Goal: Task Accomplishment & Management: Manage account settings

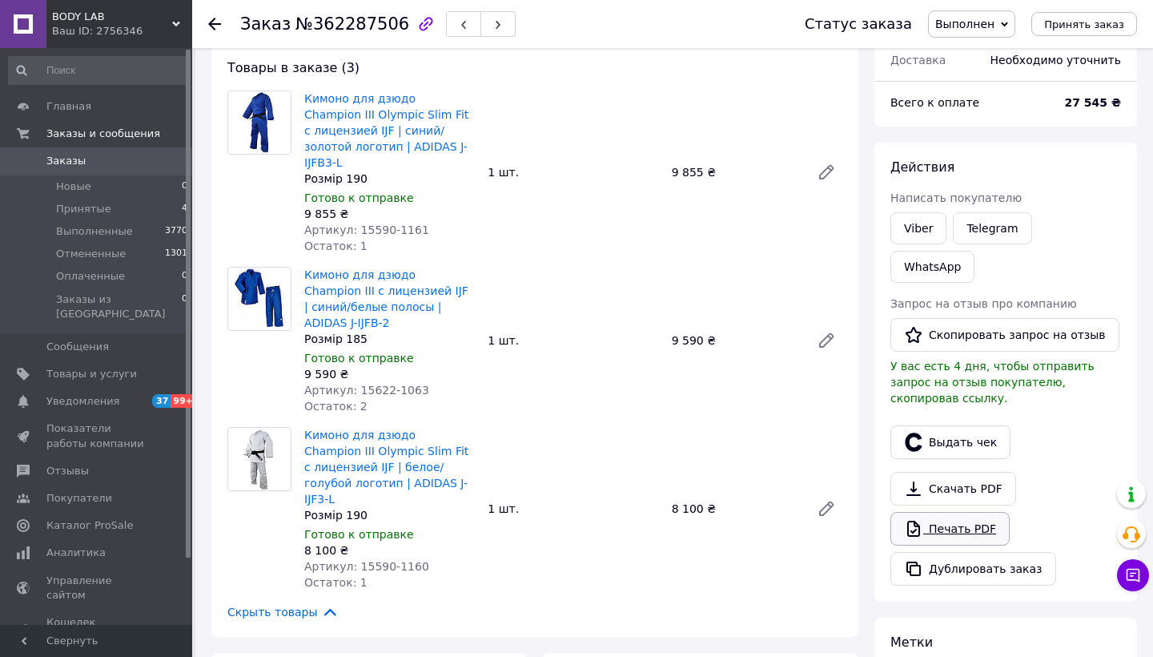
scroll to position [95, 0]
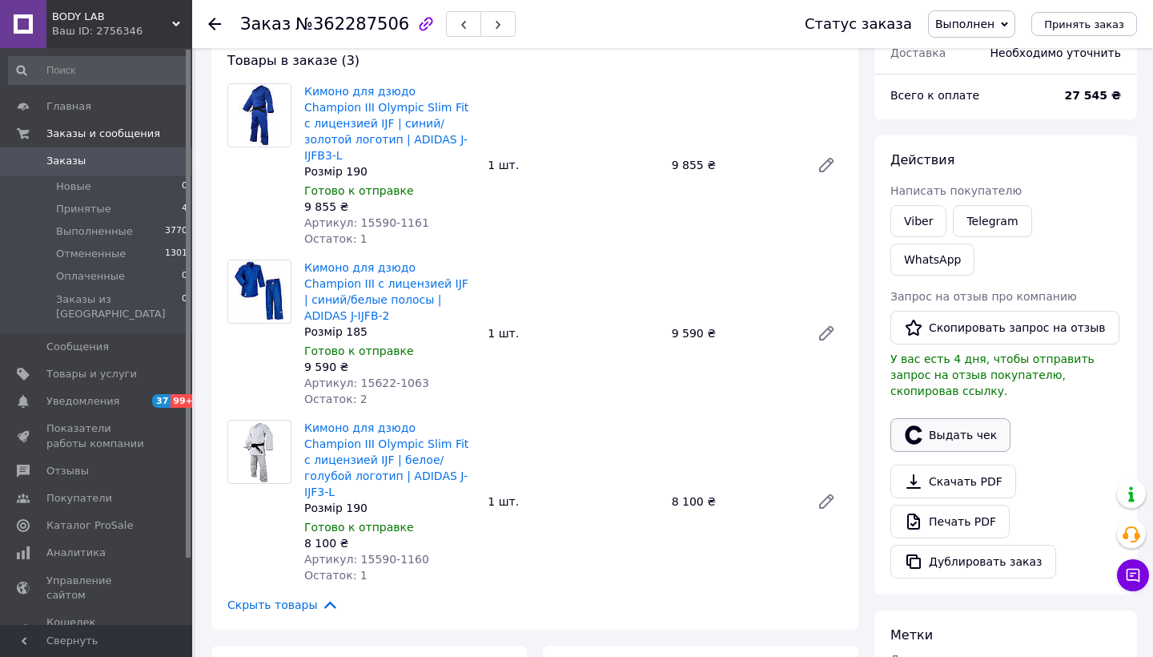
click at [961, 418] on button "Выдать чек" at bounding box center [951, 435] width 120 height 34
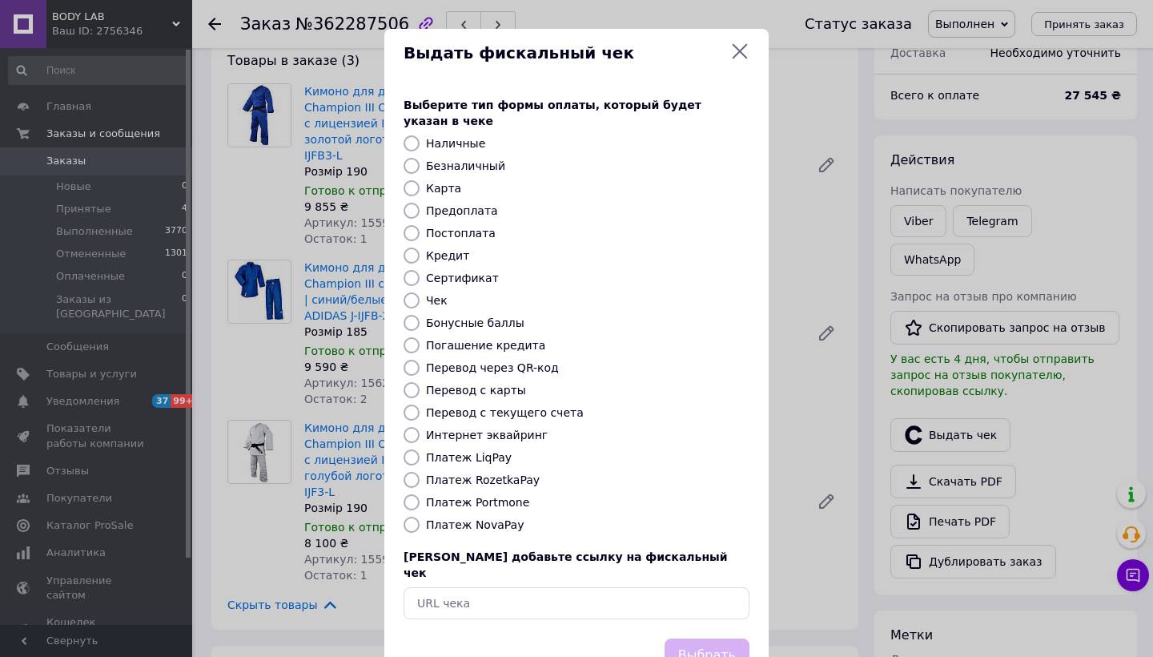
click at [482, 521] on div "Выберите тип формы оплаты, который будет указан в чеке Наличные Безналичный Кар…" at bounding box center [576, 358] width 384 height 561
click at [477, 518] on label "Платеж NovaPay" at bounding box center [475, 524] width 98 height 13
click at [420, 517] on input "Платеж NovaPay" at bounding box center [412, 525] width 16 height 16
radio input "true"
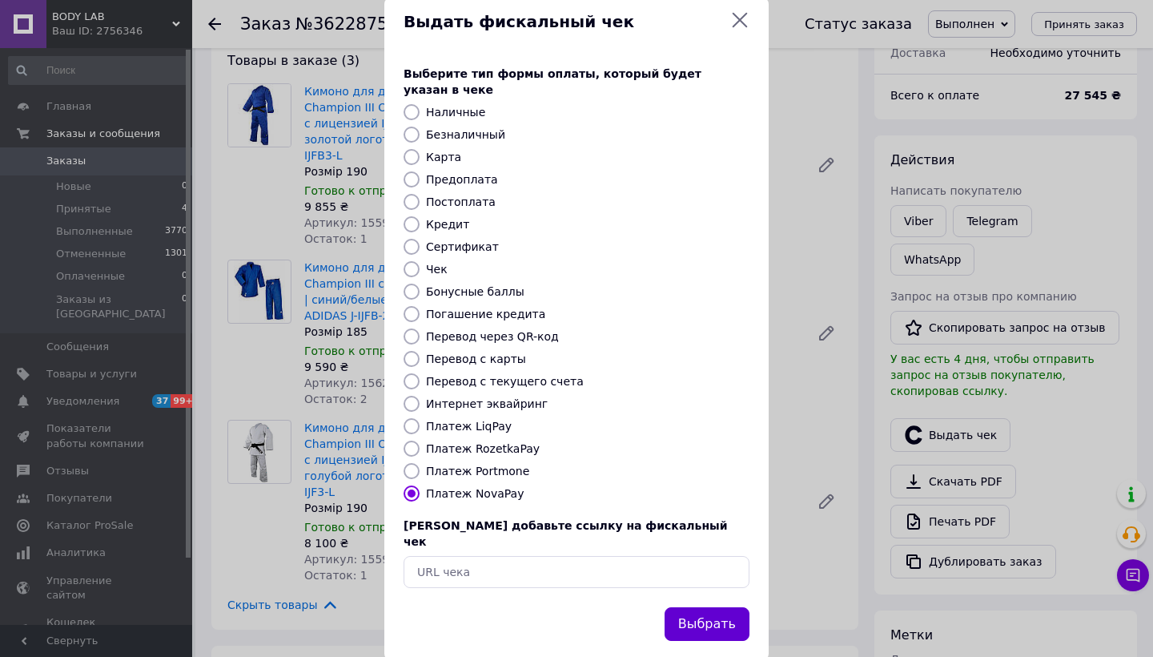
scroll to position [30, 0]
click at [706, 608] on button "Выбрать" at bounding box center [707, 625] width 85 height 34
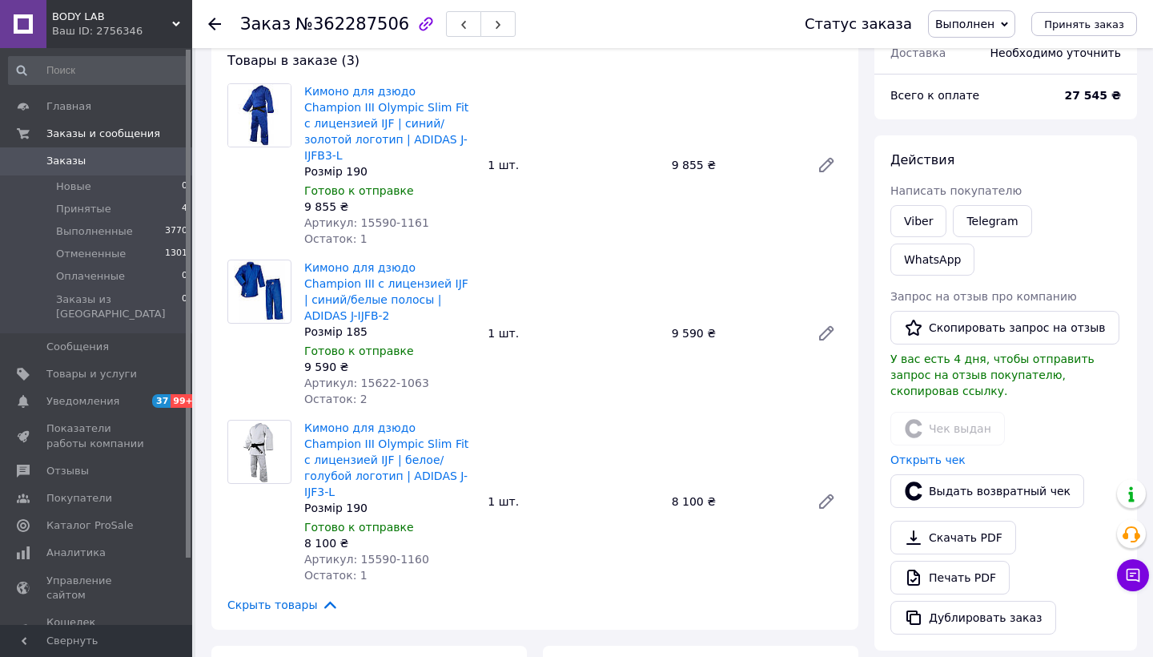
click at [214, 21] on icon at bounding box center [214, 24] width 13 height 13
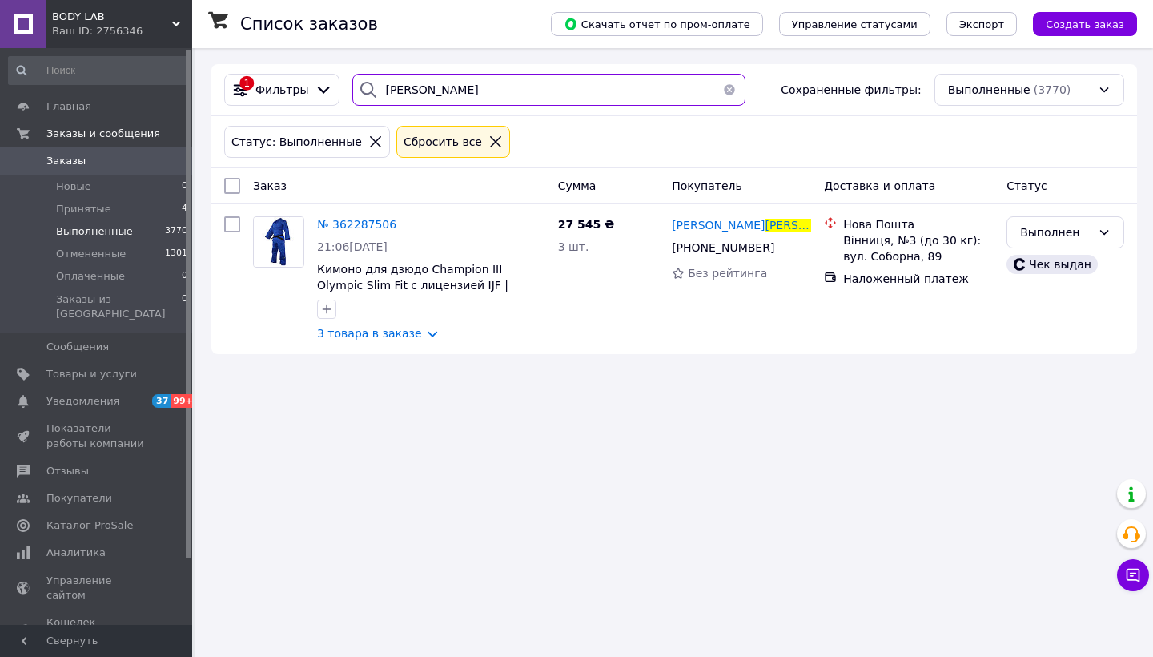
click at [501, 83] on input "[PERSON_NAME]" at bounding box center [548, 90] width 393 height 32
type input "янчинська"
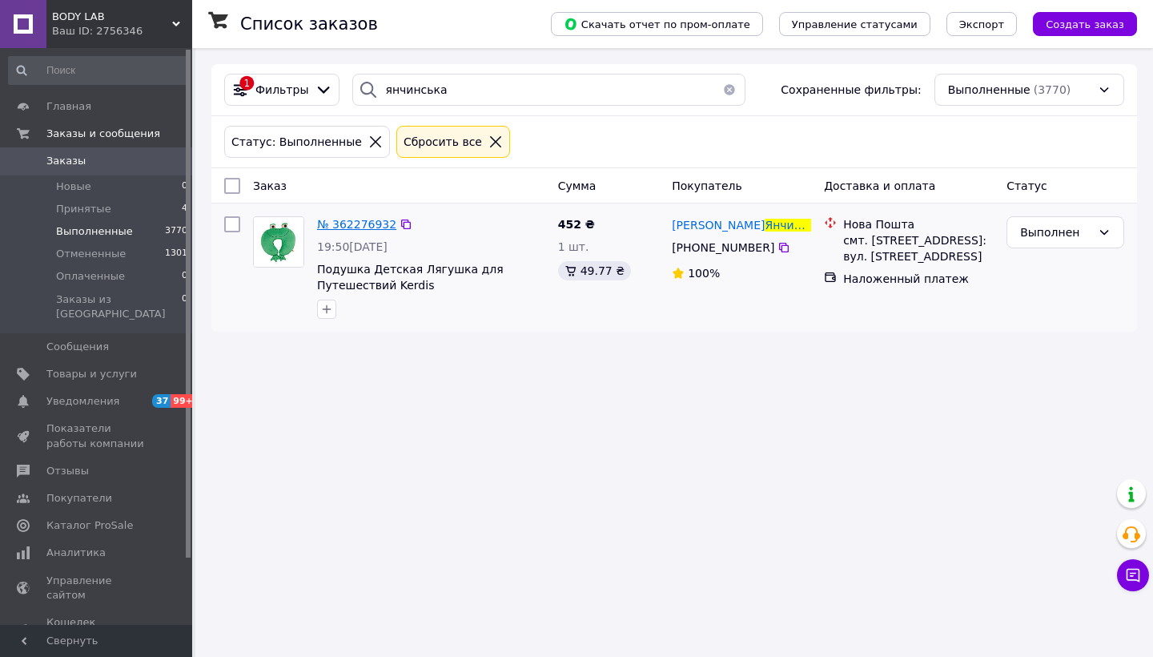
click at [354, 223] on span "№ 362276932" at bounding box center [356, 224] width 79 height 13
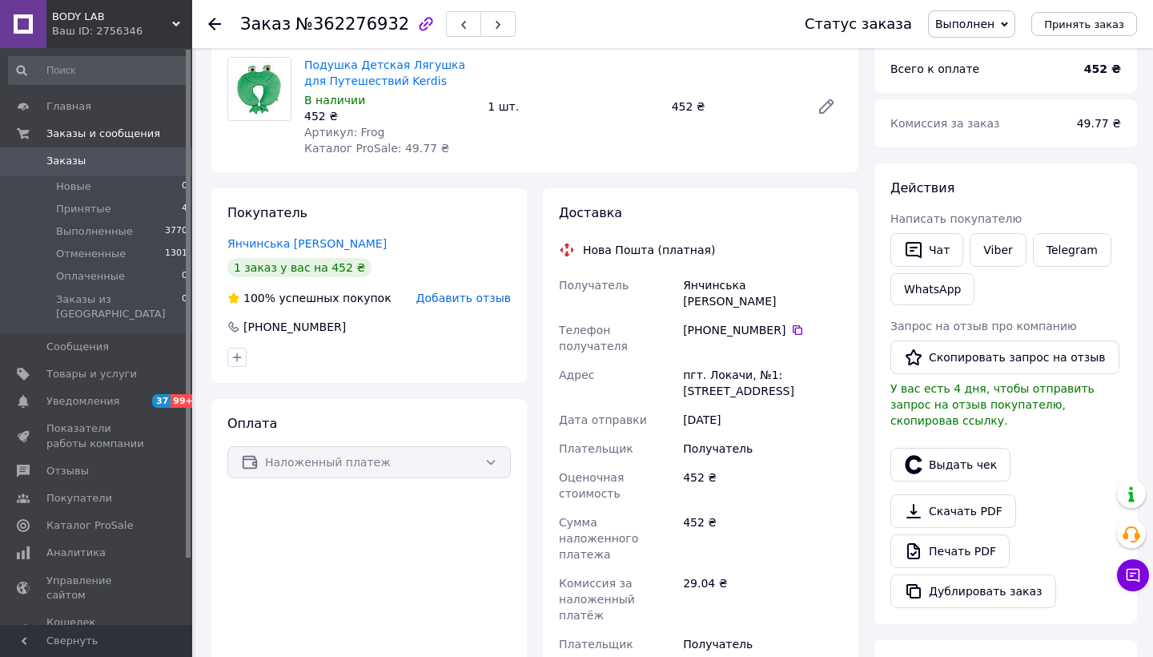
scroll to position [126, 0]
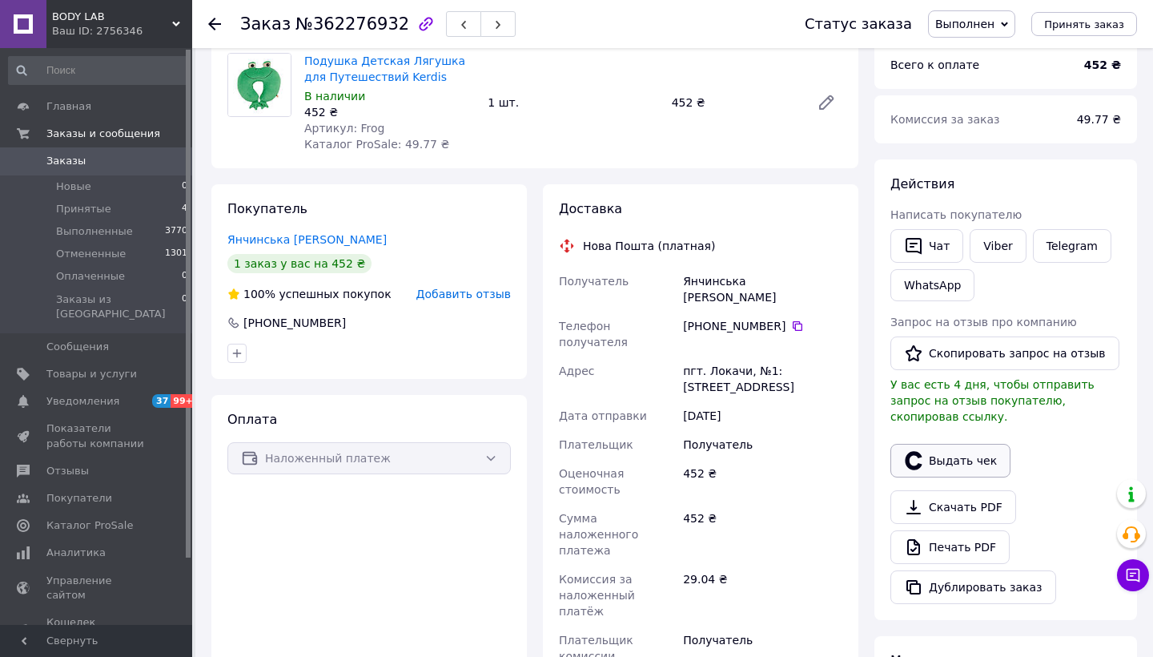
click at [947, 446] on button "Выдать чек" at bounding box center [951, 461] width 120 height 34
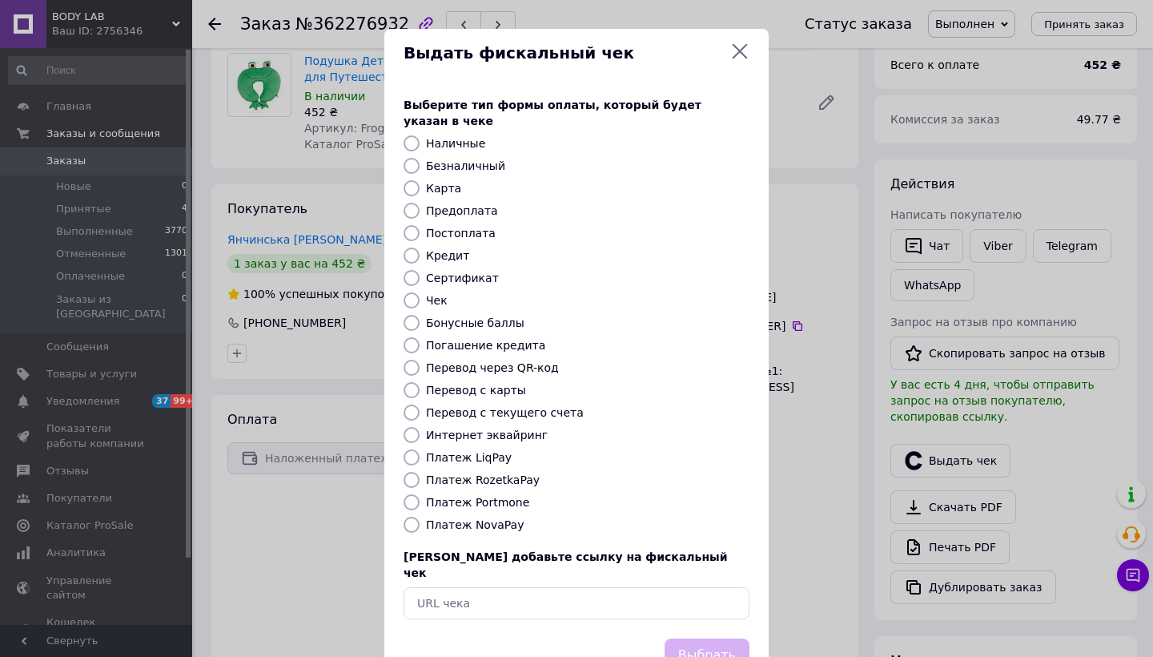
click at [473, 518] on label "Платеж NovaPay" at bounding box center [475, 524] width 98 height 13
click at [420, 517] on input "Платеж NovaPay" at bounding box center [412, 525] width 16 height 16
radio input "true"
click at [714, 638] on button "Выбрать" at bounding box center [707, 655] width 85 height 34
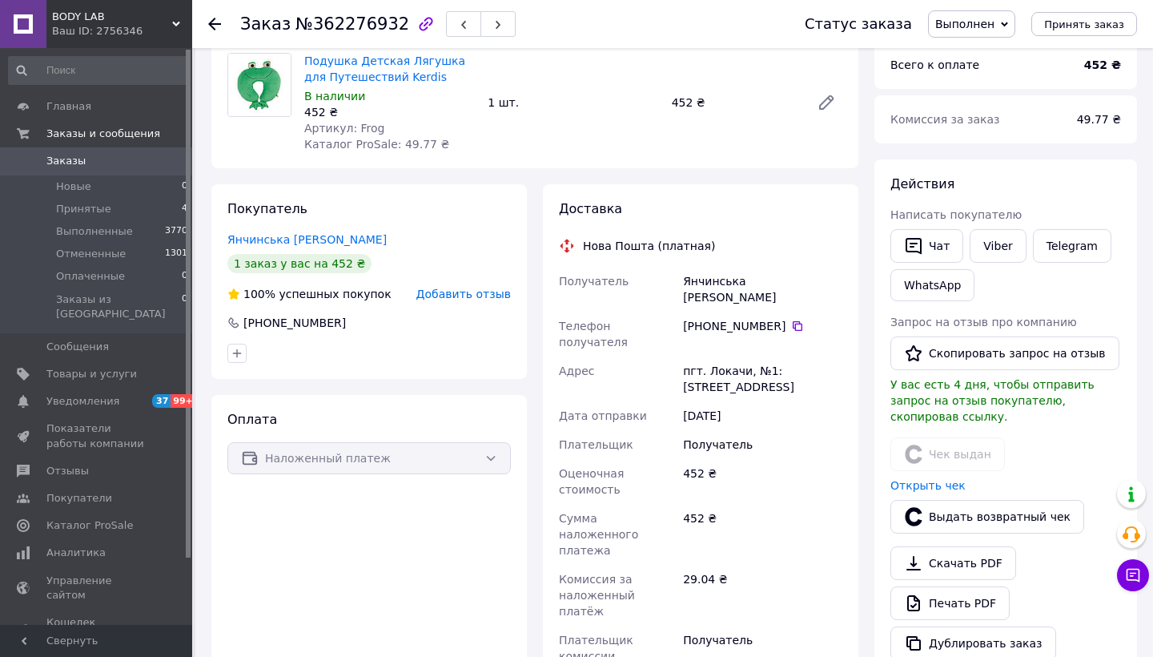
click at [219, 21] on icon at bounding box center [214, 24] width 13 height 13
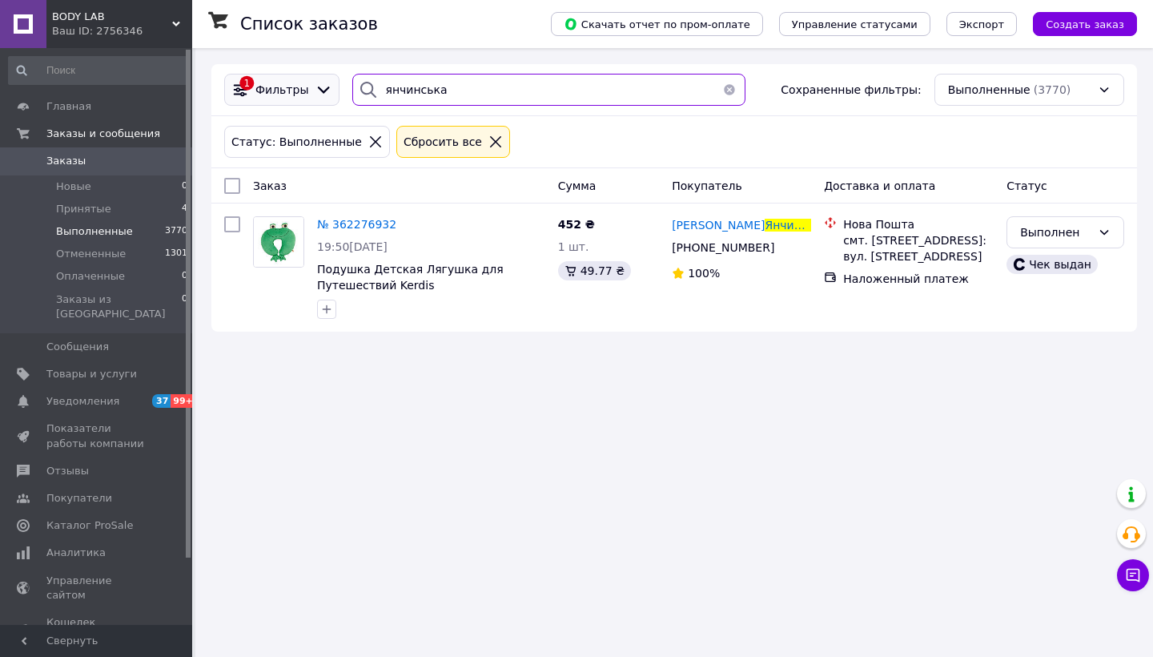
drag, startPoint x: 503, startPoint y: 95, endPoint x: 301, endPoint y: 92, distance: 201.9
click at [301, 92] on div "1 Фильтры янчинська Сохраненные фильтры: Выполненные (3770)" at bounding box center [674, 90] width 913 height 32
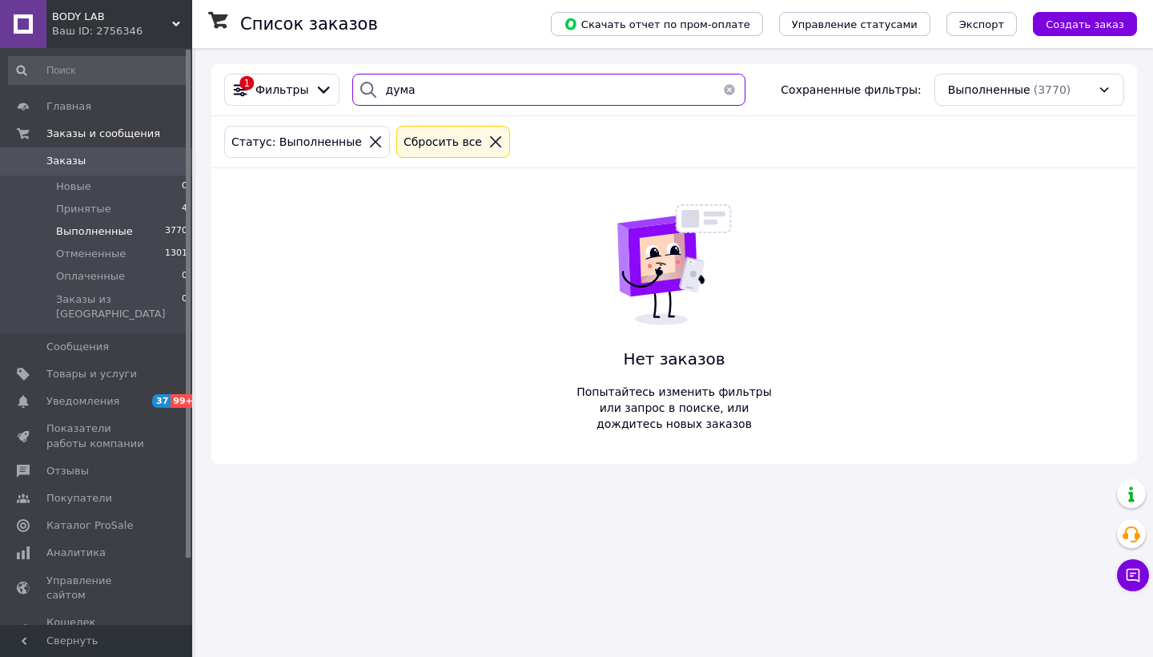
click at [459, 91] on input "дума" at bounding box center [548, 90] width 393 height 32
type input "лихогляд"
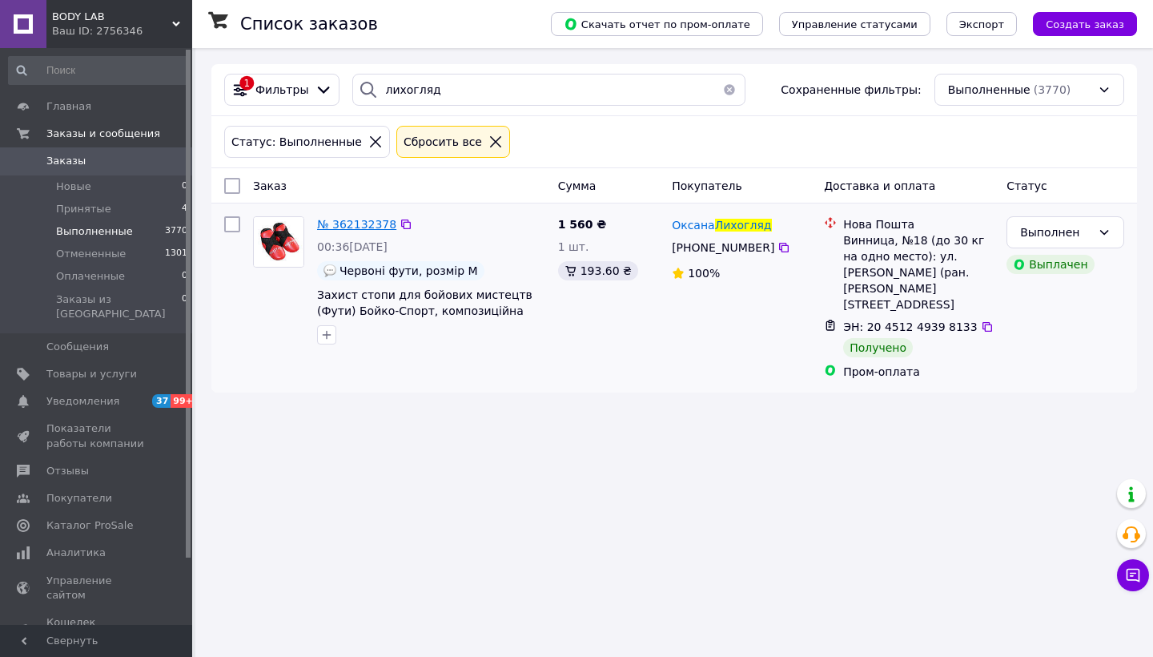
click at [368, 218] on span "№ 362132378" at bounding box center [356, 224] width 79 height 13
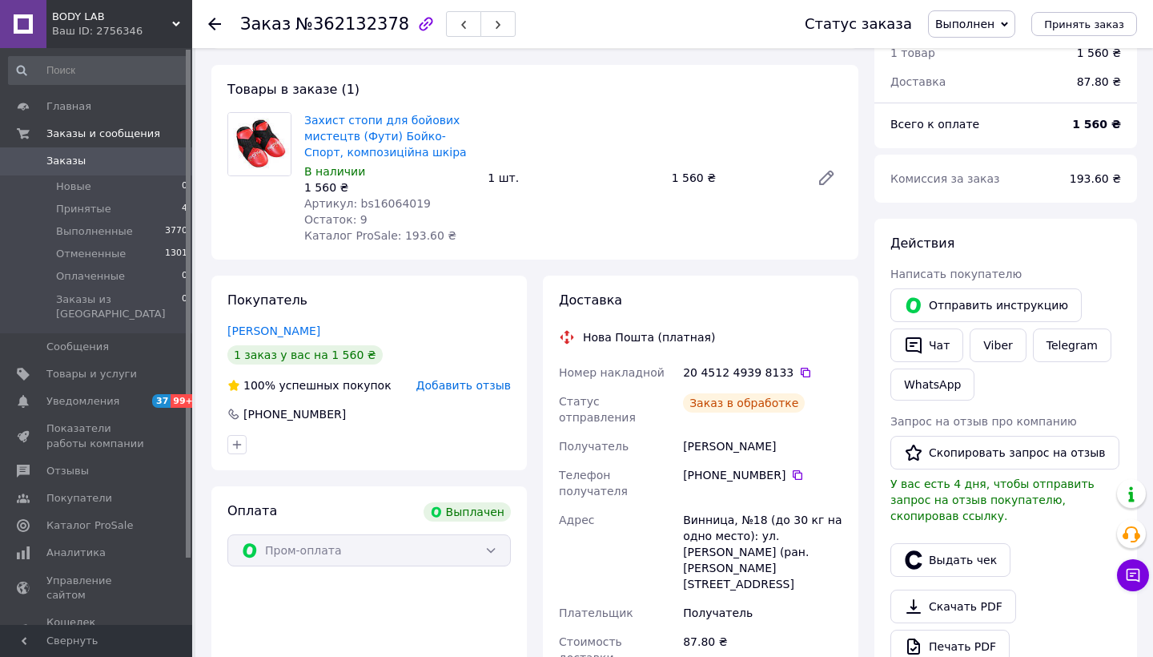
scroll to position [108, 0]
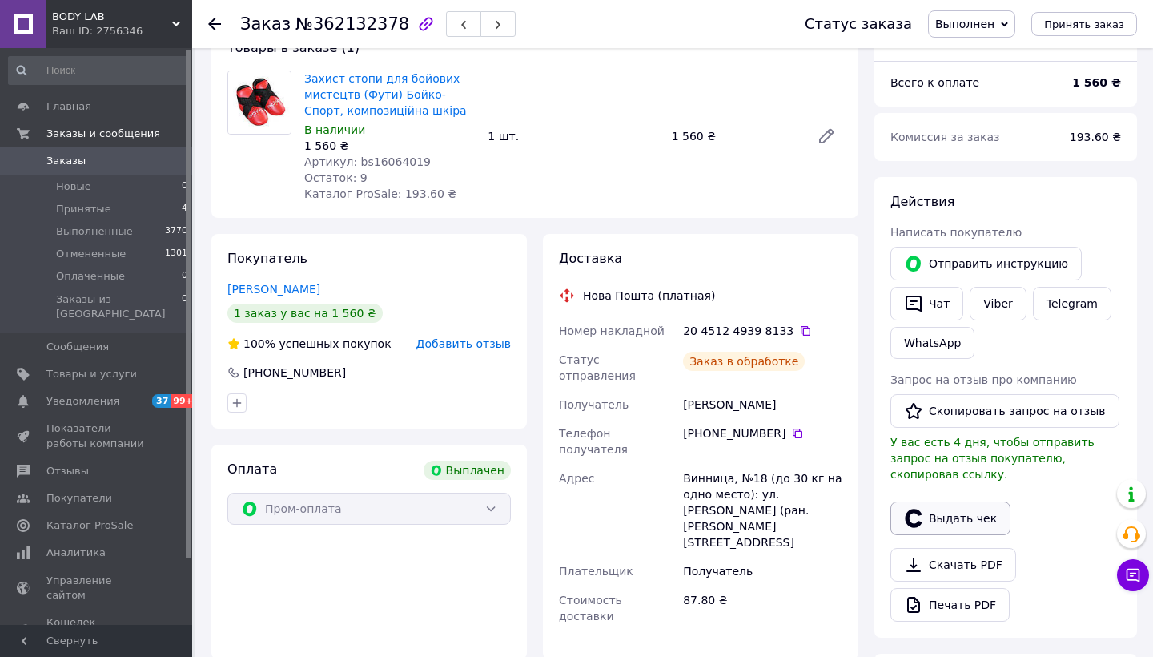
click at [958, 501] on button "Выдать чек" at bounding box center [951, 518] width 120 height 34
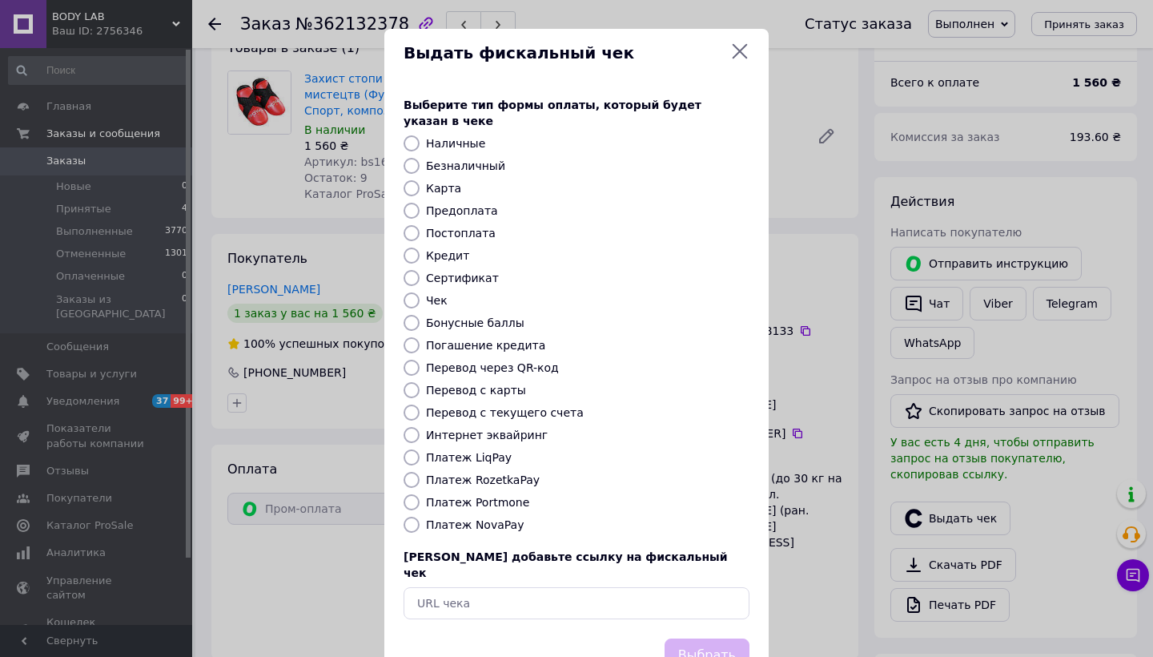
click at [486, 473] on label "Платеж RozetkaPay" at bounding box center [483, 479] width 114 height 13
click at [420, 472] on input "Платеж RozetkaPay" at bounding box center [412, 480] width 16 height 16
radio input "true"
click at [704, 638] on button "Выбрать" at bounding box center [707, 655] width 85 height 34
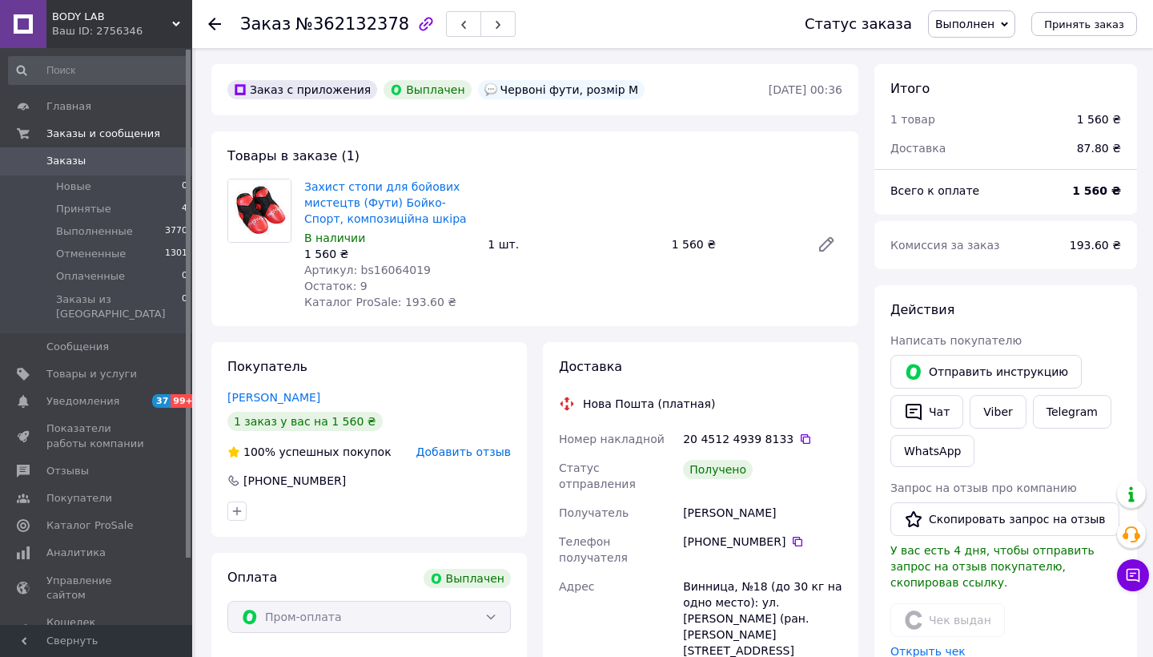
scroll to position [0, 0]
click at [210, 20] on icon at bounding box center [214, 24] width 13 height 13
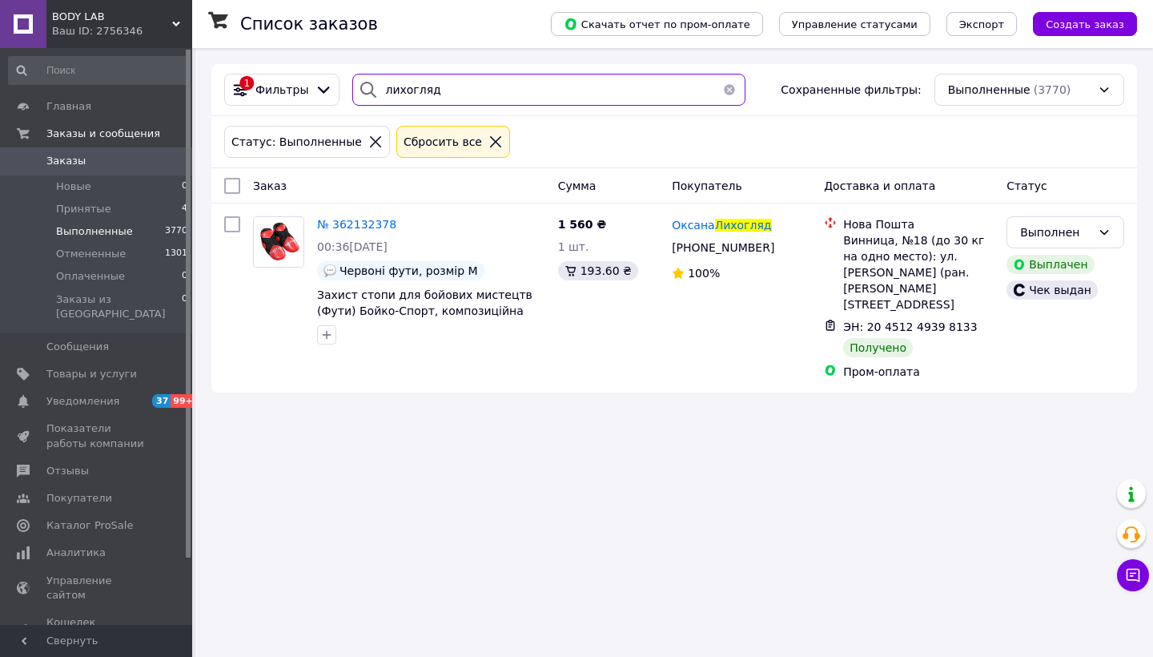
drag, startPoint x: 456, startPoint y: 89, endPoint x: 337, endPoint y: 89, distance: 118.5
click at [337, 89] on div "1 Фильтры лихогляд Сохраненные фильтры: Выполненные (3770)" at bounding box center [674, 90] width 913 height 32
type input "[PERSON_NAME]"
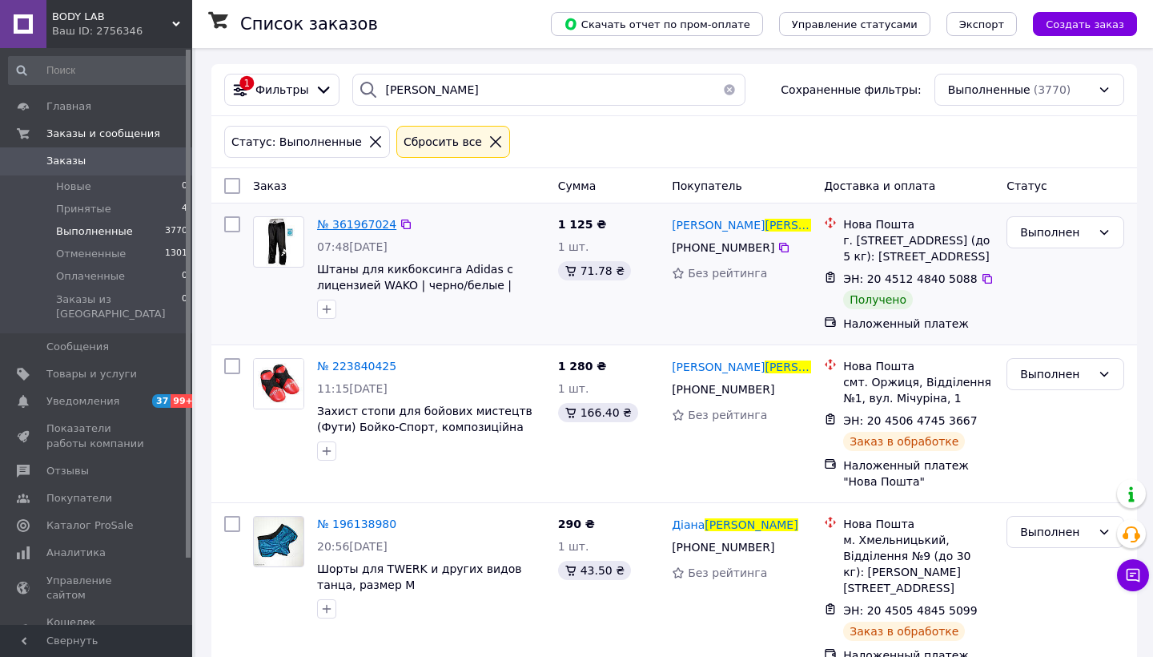
click at [367, 227] on span "№ 361967024" at bounding box center [356, 224] width 79 height 13
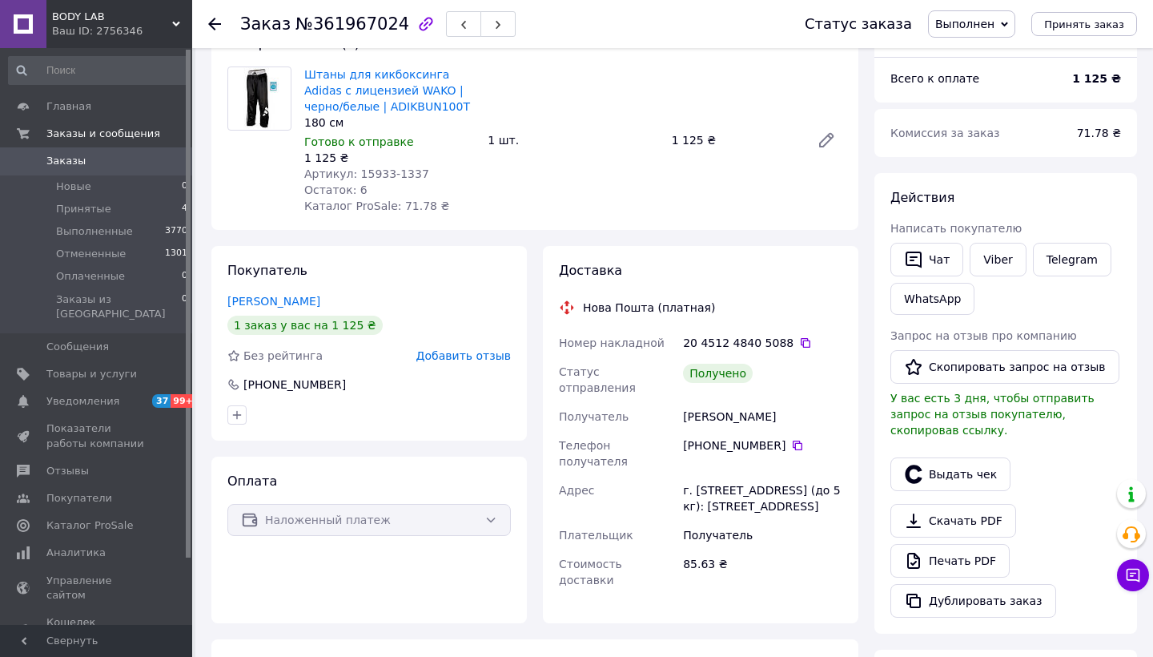
scroll to position [115, 0]
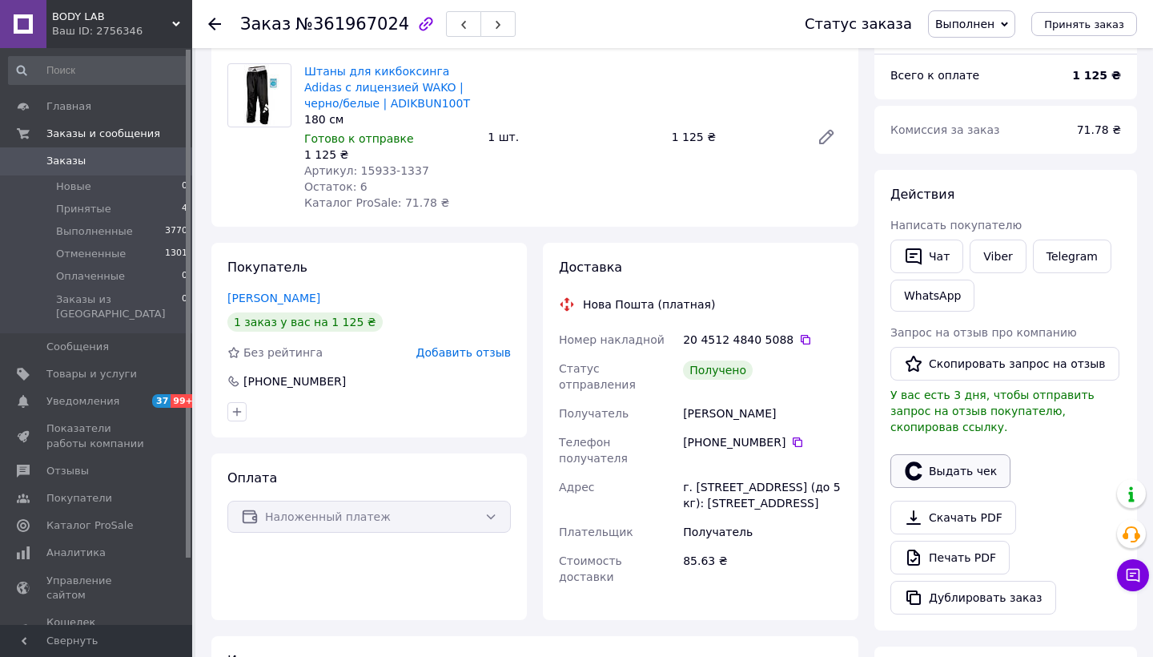
click at [940, 457] on button "Выдать чек" at bounding box center [951, 471] width 120 height 34
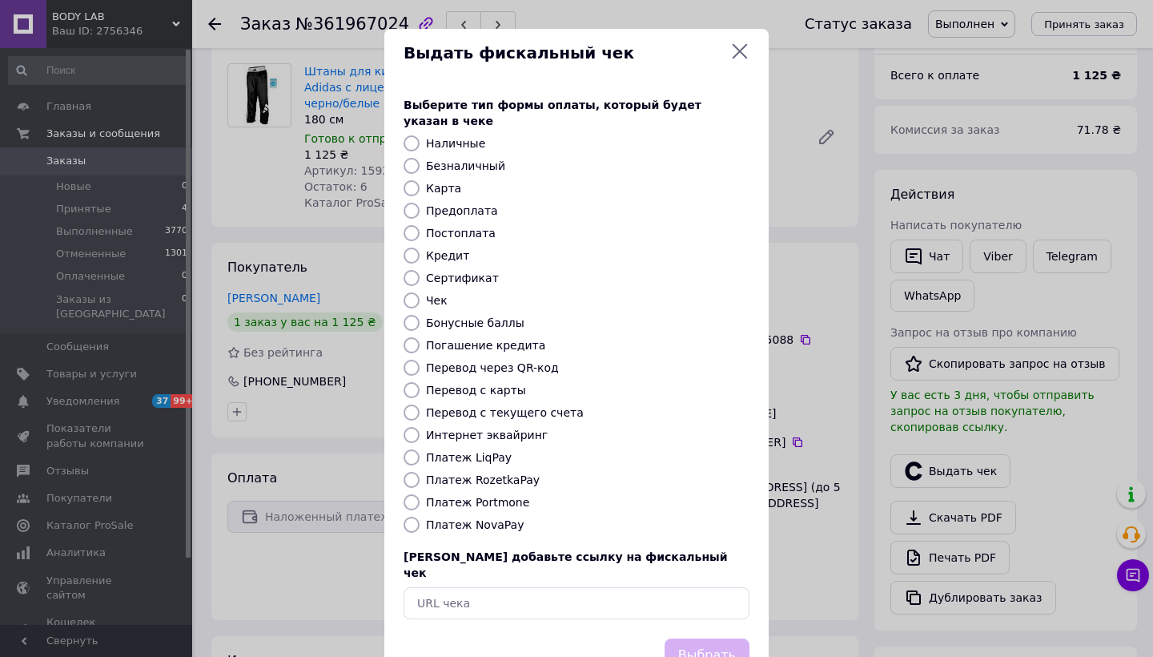
click at [490, 518] on label "Платеж NovaPay" at bounding box center [475, 524] width 98 height 13
click at [420, 517] on input "Платеж NovaPay" at bounding box center [412, 525] width 16 height 16
radio input "true"
click at [696, 638] on button "Выбрать" at bounding box center [707, 655] width 85 height 34
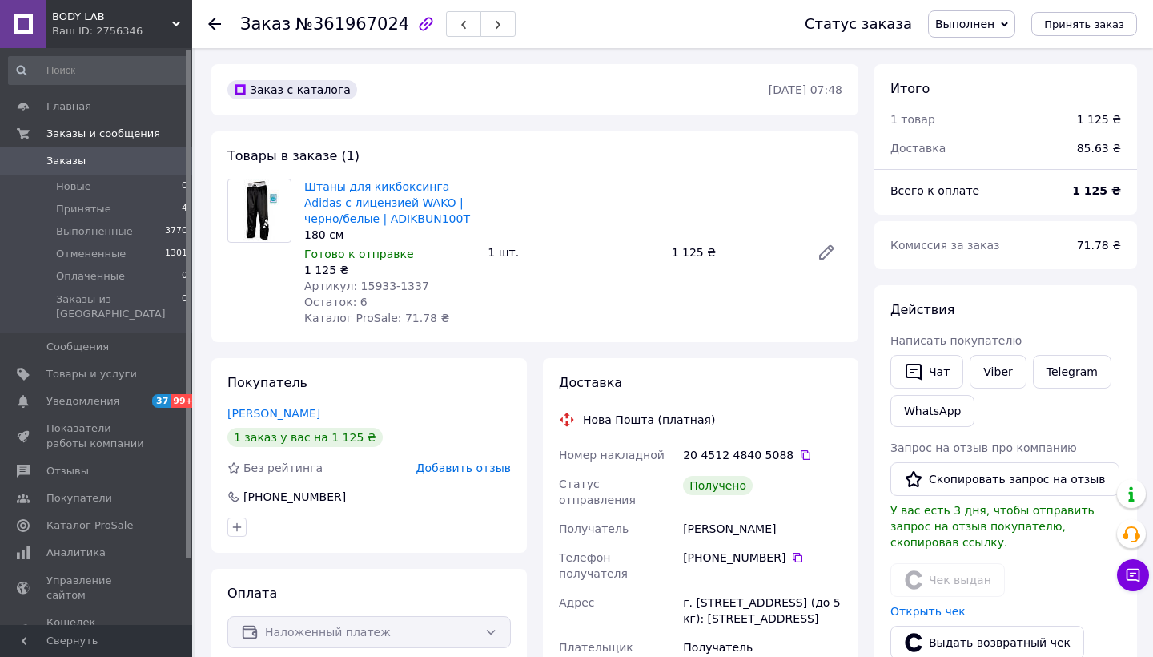
scroll to position [0, 0]
click at [213, 28] on use at bounding box center [214, 24] width 13 height 13
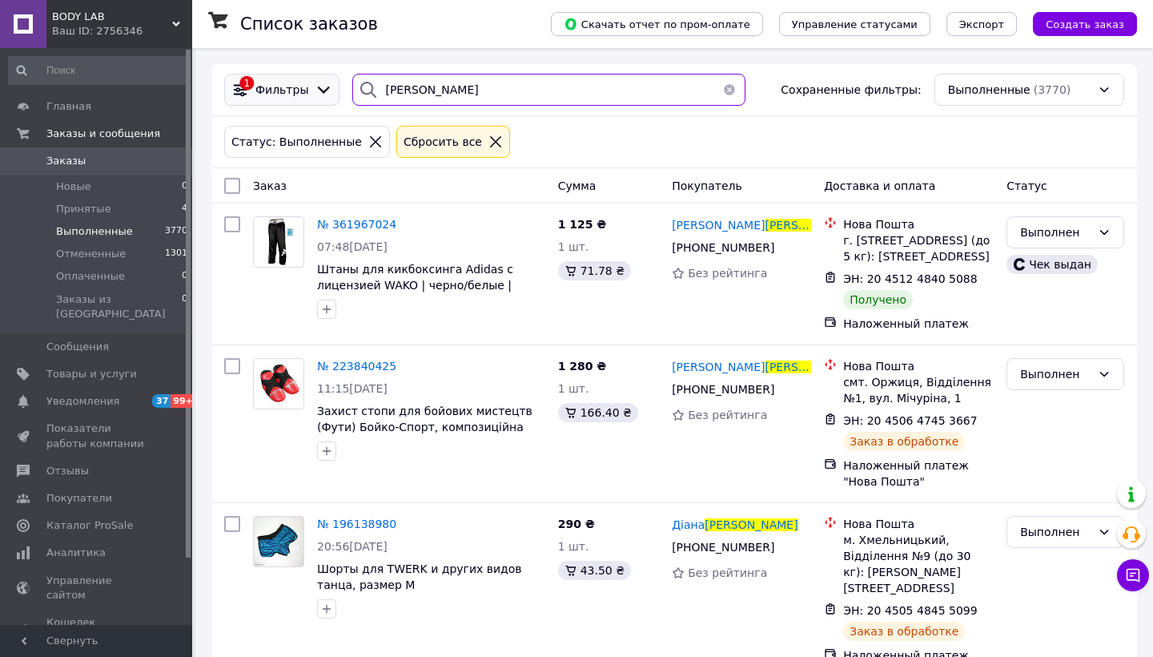
drag, startPoint x: 431, startPoint y: 94, endPoint x: 317, endPoint y: 94, distance: 113.7
click at [317, 94] on div "1 Фильтры [PERSON_NAME] Сохраненные фильтры: Выполненные (3770)" at bounding box center [674, 90] width 913 height 32
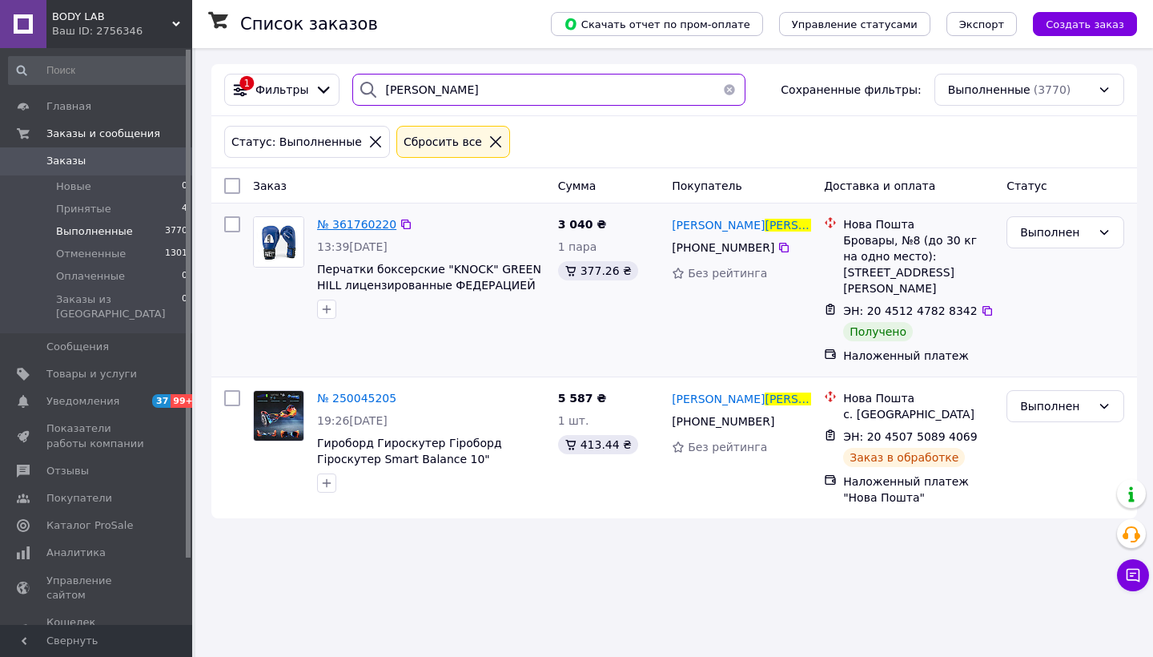
type input "[PERSON_NAME]"
click at [349, 223] on span "№ 361760220" at bounding box center [356, 224] width 79 height 13
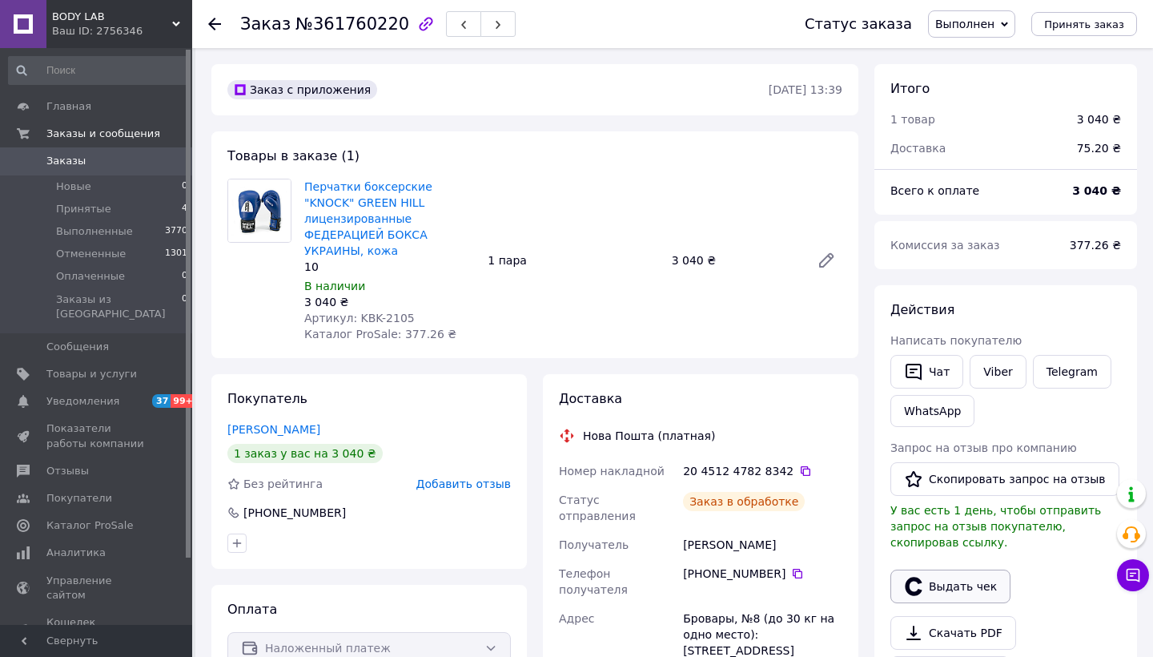
click at [972, 569] on button "Выдать чек" at bounding box center [951, 586] width 120 height 34
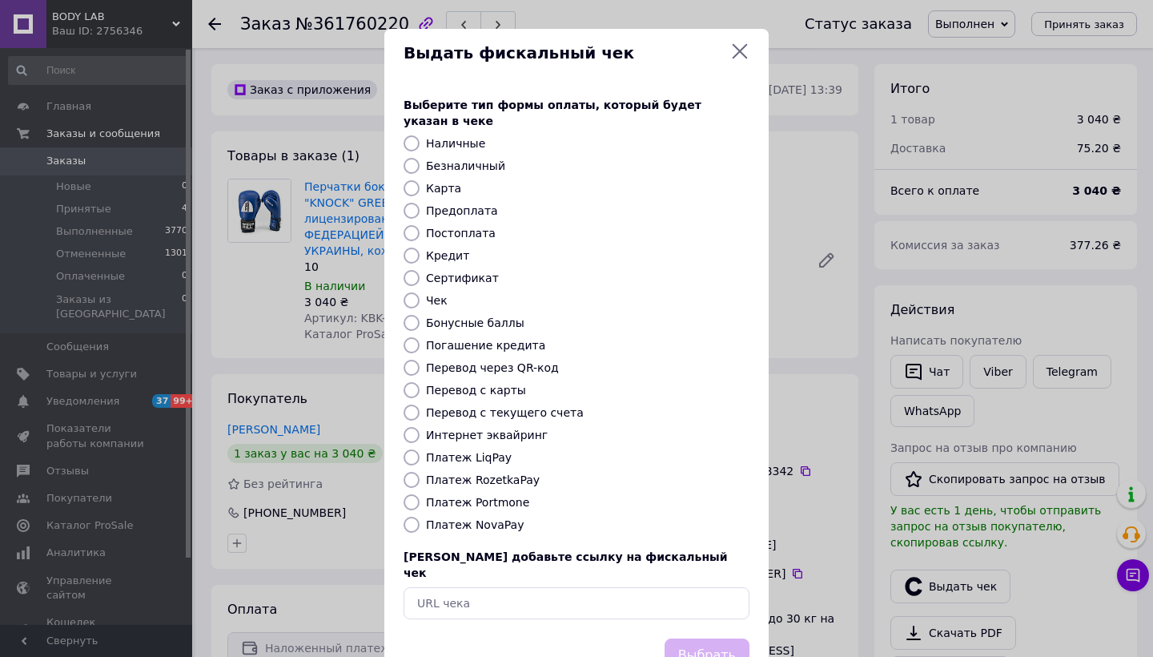
click at [486, 518] on label "Платеж NovaPay" at bounding box center [475, 524] width 98 height 13
click at [420, 517] on input "Платеж NovaPay" at bounding box center [412, 525] width 16 height 16
radio input "true"
click at [690, 638] on button "Выбрать" at bounding box center [707, 655] width 85 height 34
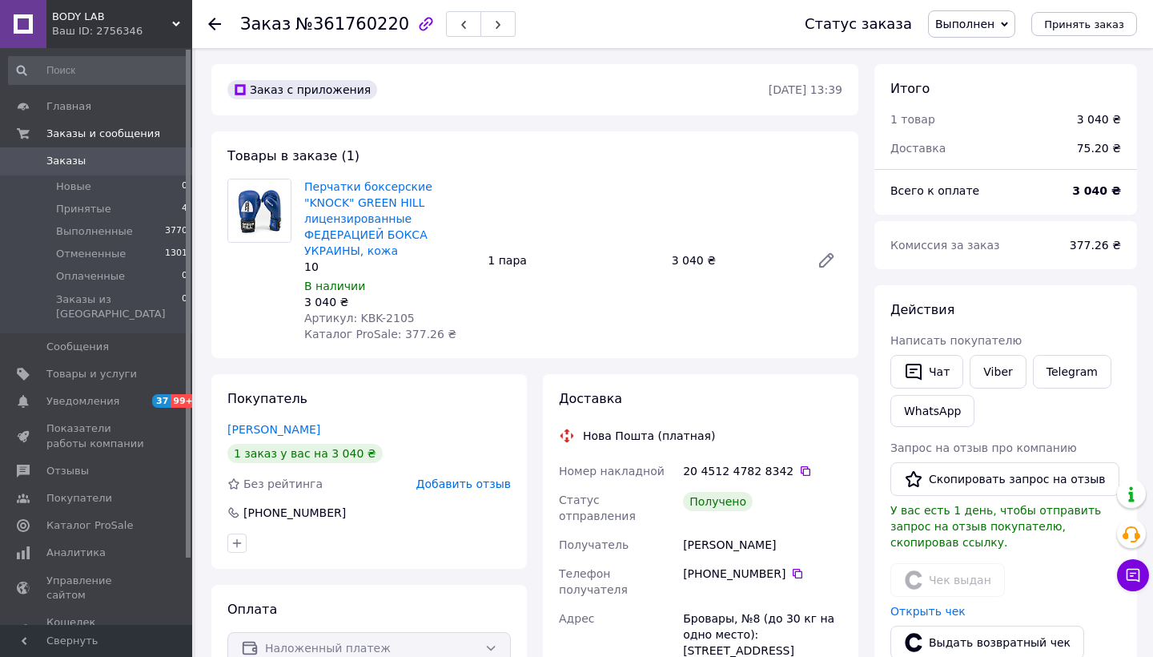
click at [214, 13] on div at bounding box center [224, 24] width 32 height 48
click at [213, 25] on use at bounding box center [214, 24] width 13 height 13
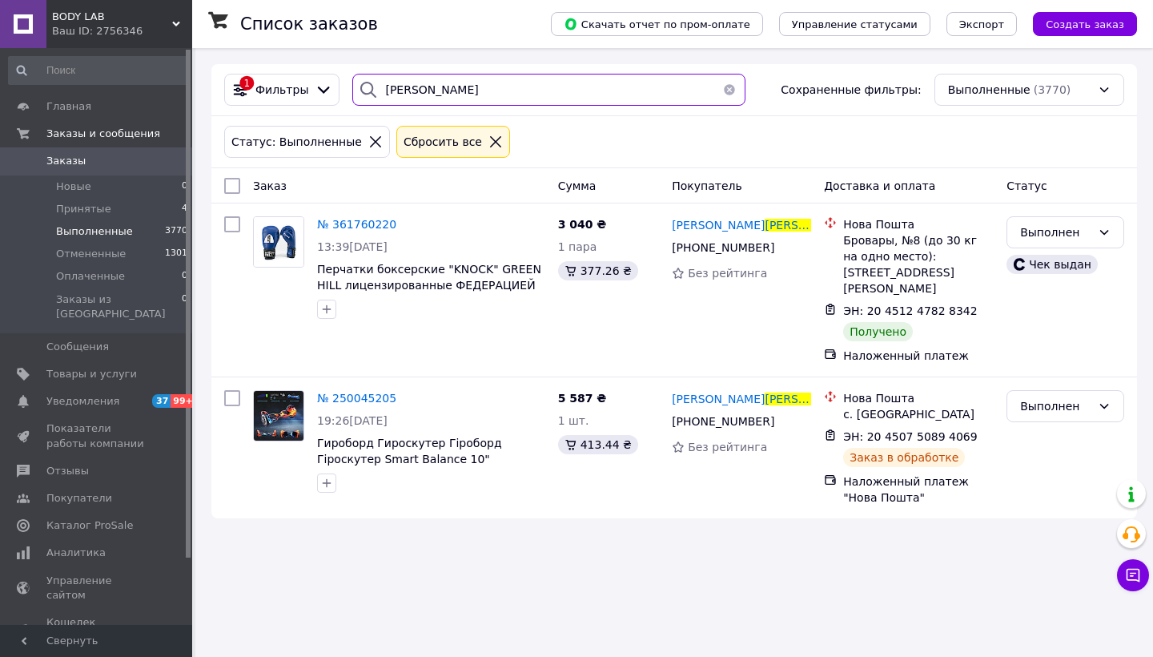
drag, startPoint x: 455, startPoint y: 88, endPoint x: 158, endPoint y: 90, distance: 297.2
click at [158, 90] on div "BODY LAB Ваш ID: 2756346 Сайт BODY LAB Кабинет покупателя Проверить состояние с…" at bounding box center [576, 328] width 1153 height 657
type input "[PERSON_NAME]"
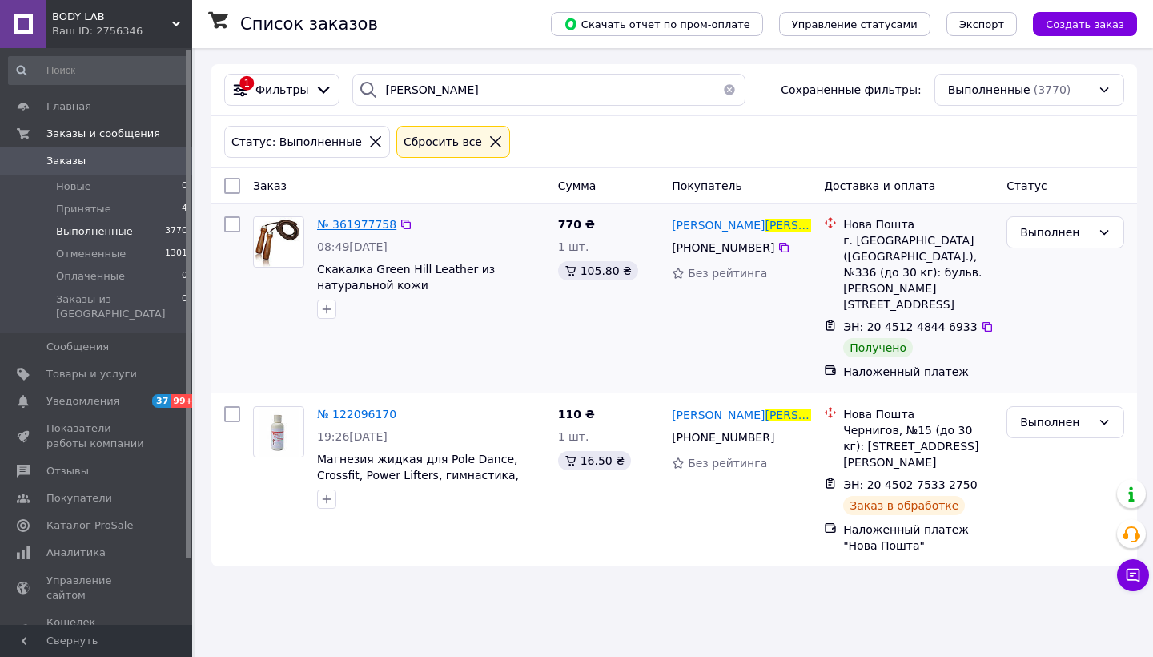
click at [356, 227] on span "№ 361977758" at bounding box center [356, 224] width 79 height 13
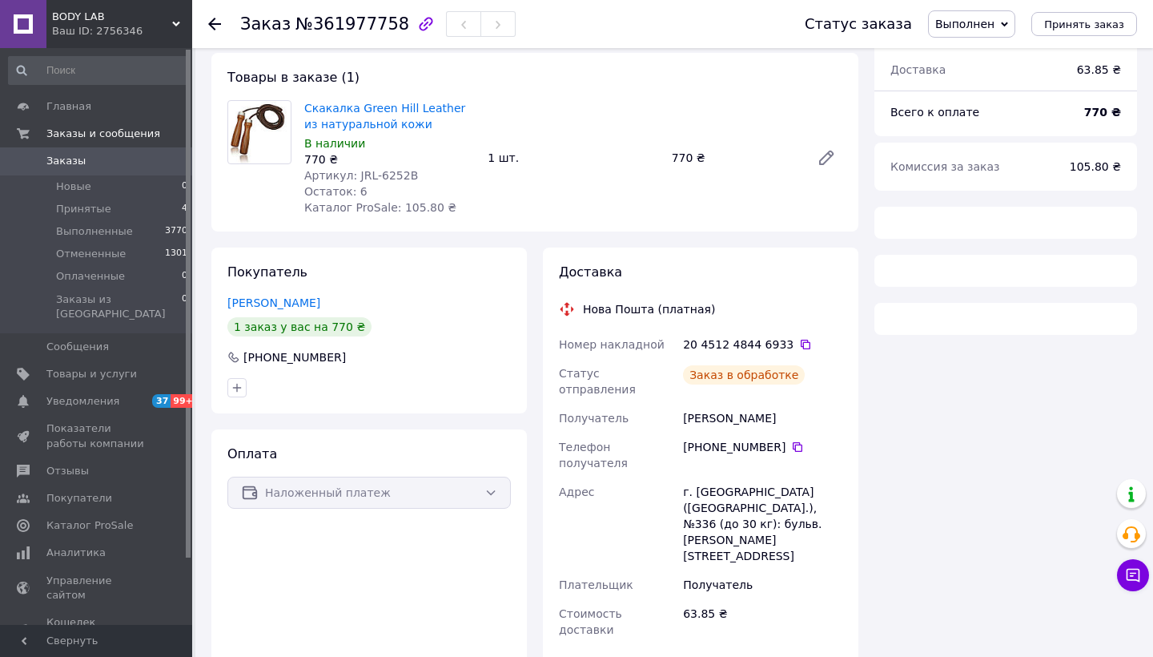
scroll to position [96, 0]
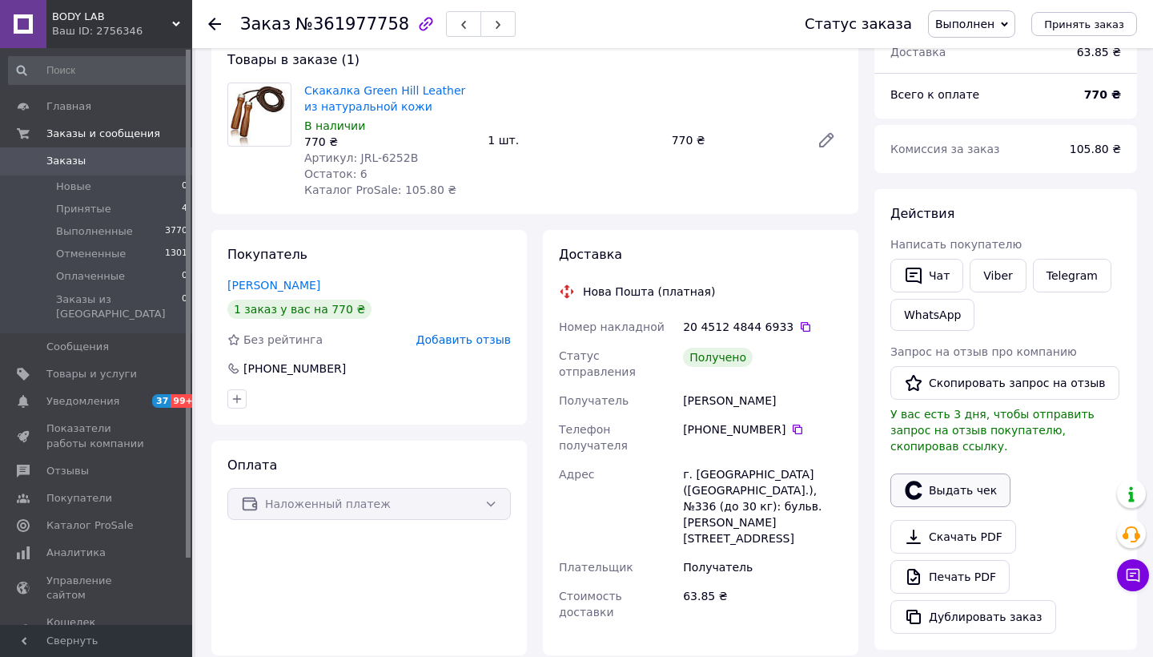
click at [957, 473] on button "Выдать чек" at bounding box center [951, 490] width 120 height 34
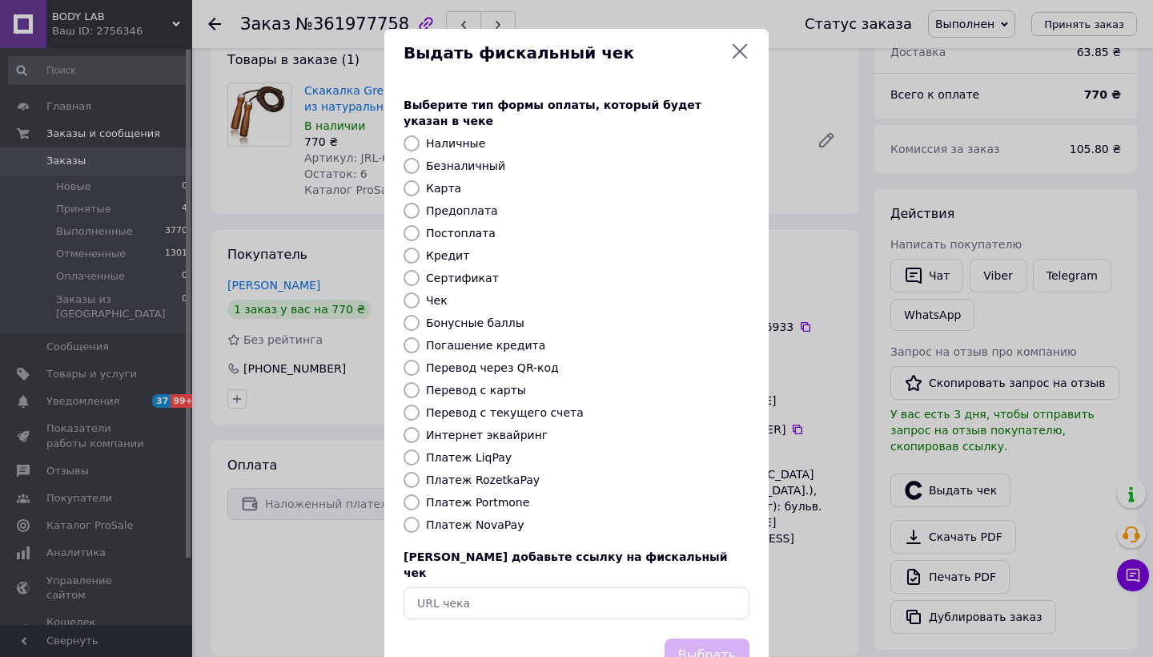
click at [498, 518] on label "Платеж NovaPay" at bounding box center [475, 524] width 98 height 13
click at [420, 517] on input "Платеж NovaPay" at bounding box center [412, 525] width 16 height 16
radio input "true"
click at [719, 638] on button "Выбрать" at bounding box center [707, 655] width 85 height 34
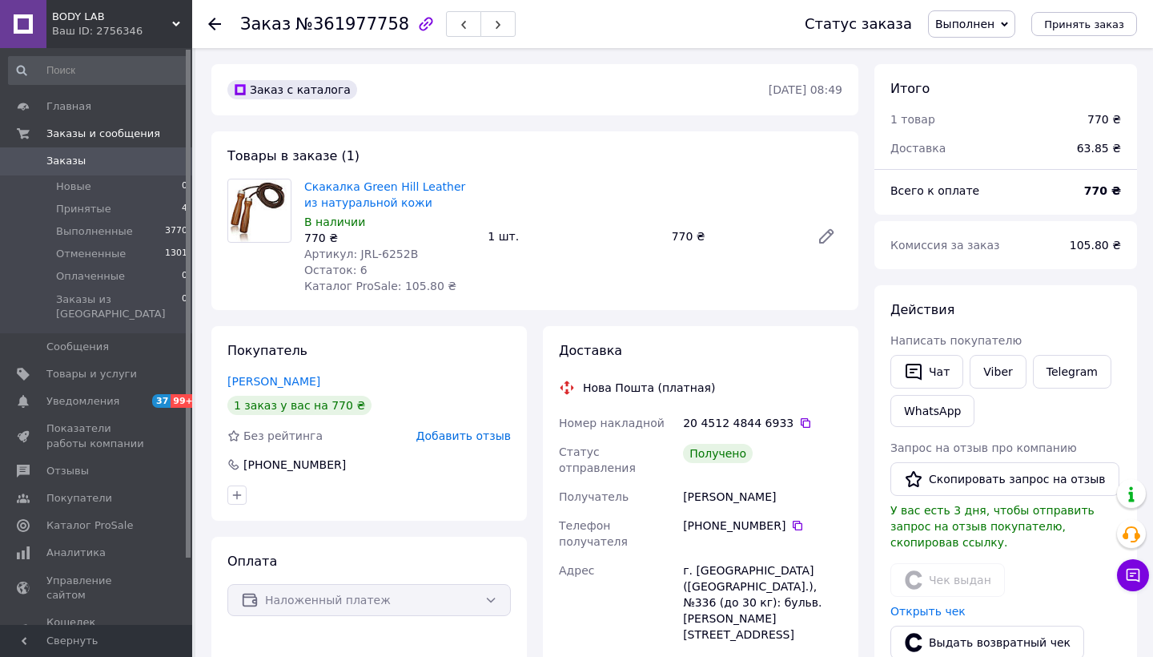
scroll to position [0, 0]
click at [214, 23] on use at bounding box center [214, 24] width 13 height 13
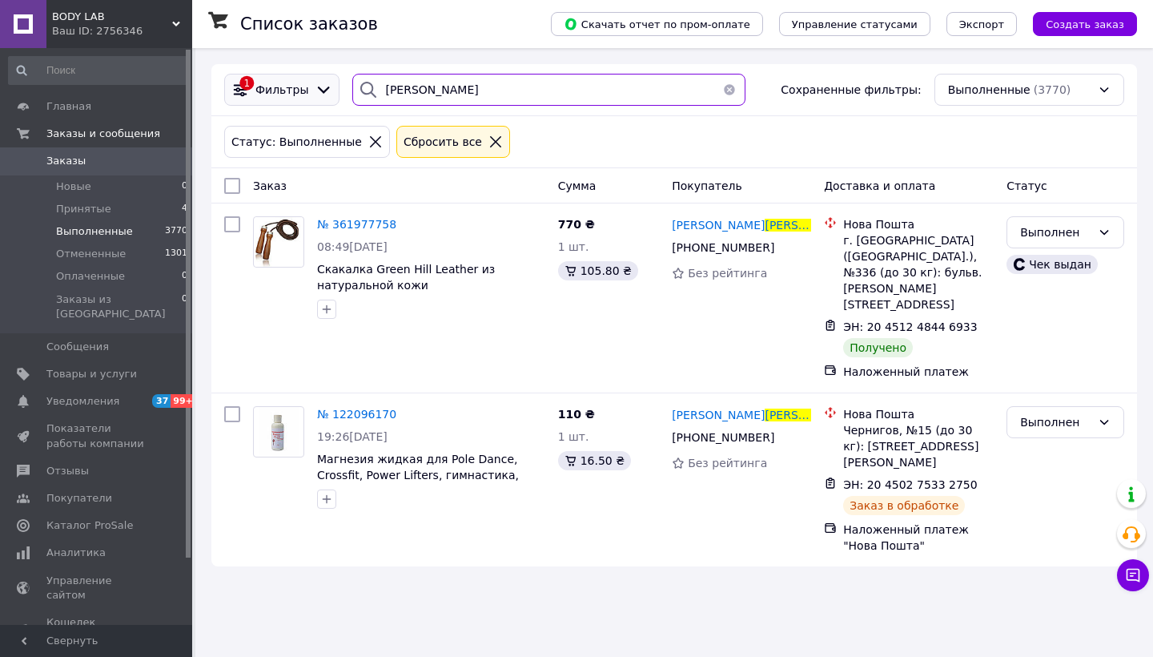
drag, startPoint x: 460, startPoint y: 87, endPoint x: 299, endPoint y: 91, distance: 161.1
click at [299, 91] on div "1 Фильтры [PERSON_NAME] Сохраненные фильтры: Выполненные (3770)" at bounding box center [674, 90] width 913 height 32
type input "путій"
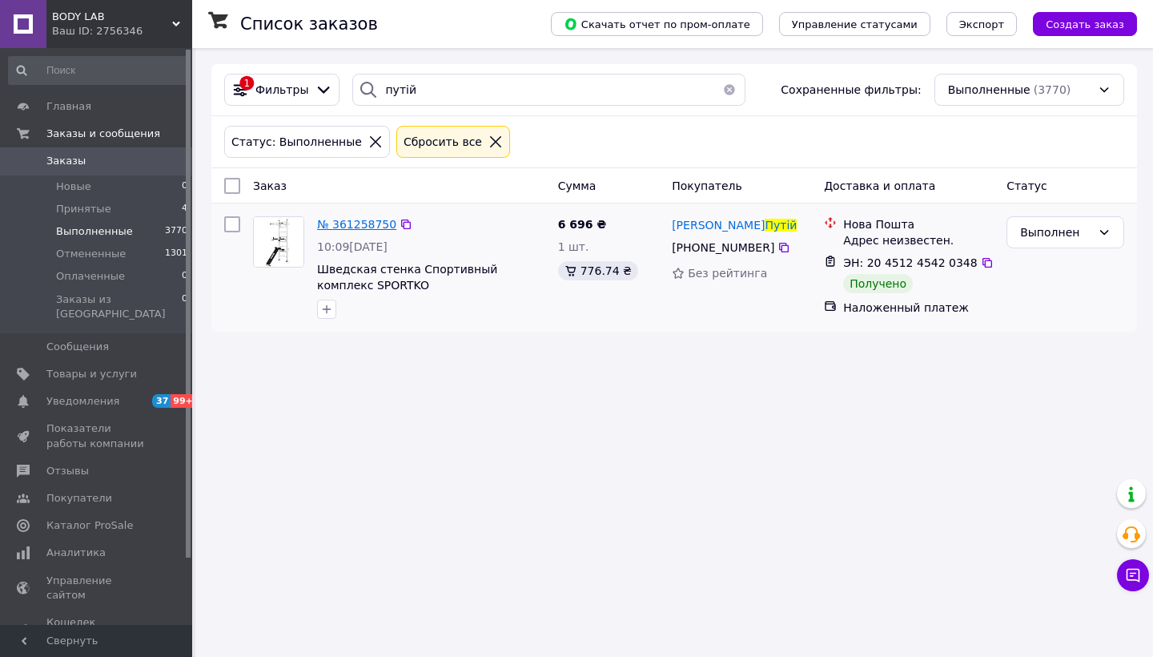
click at [380, 222] on span "№ 361258750" at bounding box center [356, 224] width 79 height 13
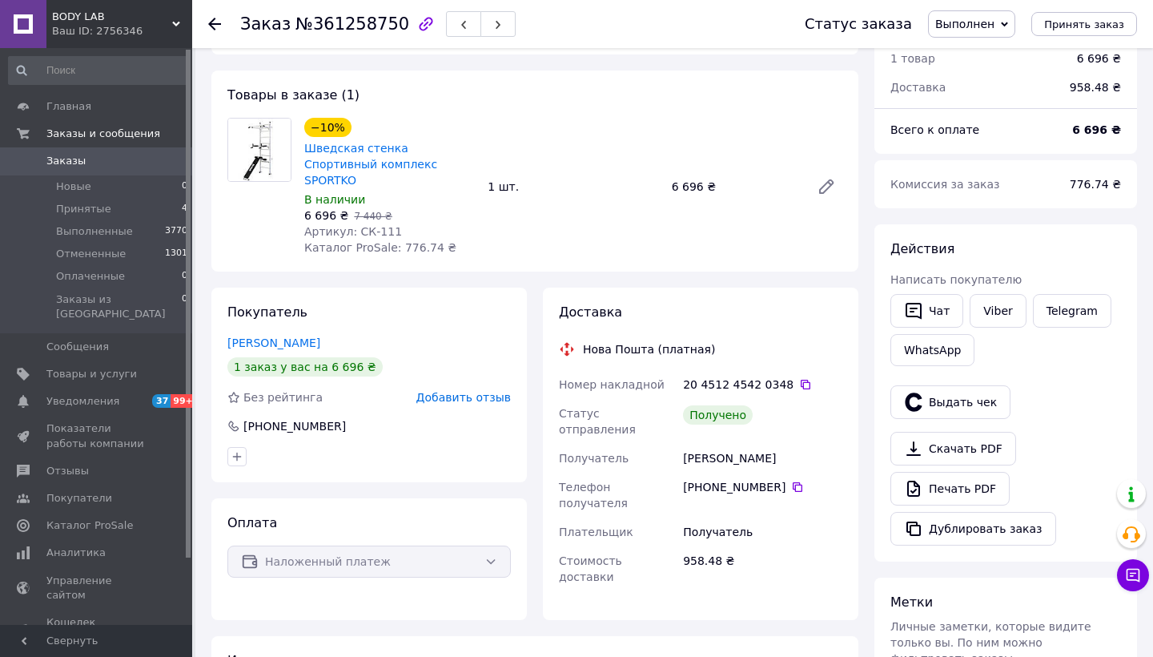
scroll to position [65, 0]
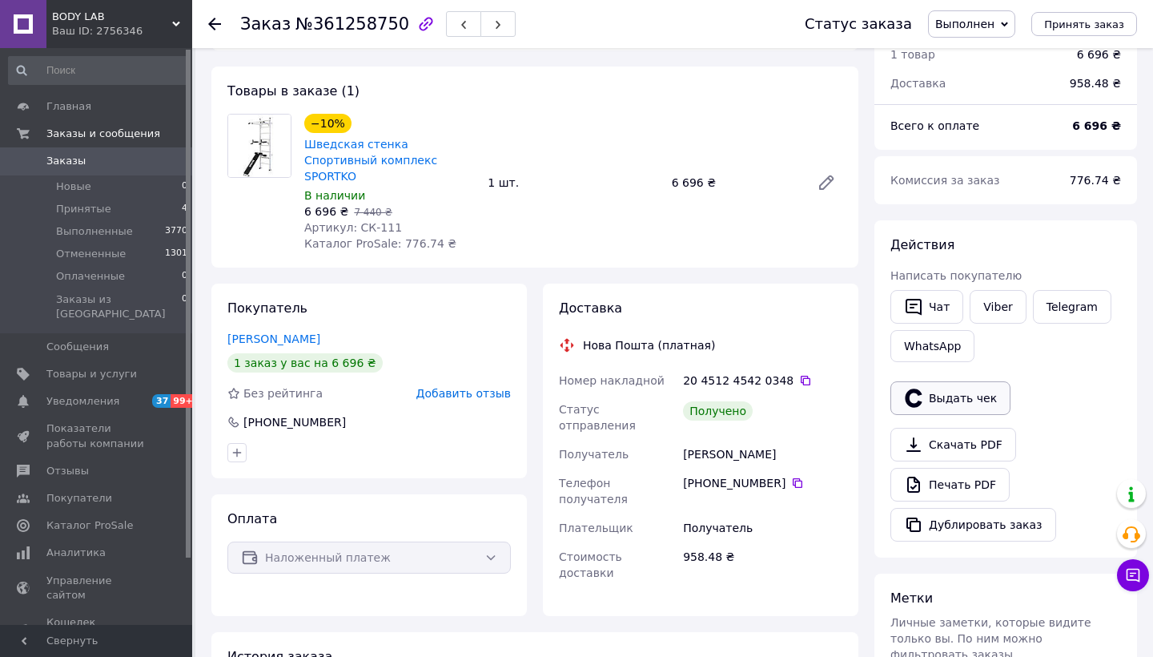
click at [964, 396] on button "Выдать чек" at bounding box center [951, 398] width 120 height 34
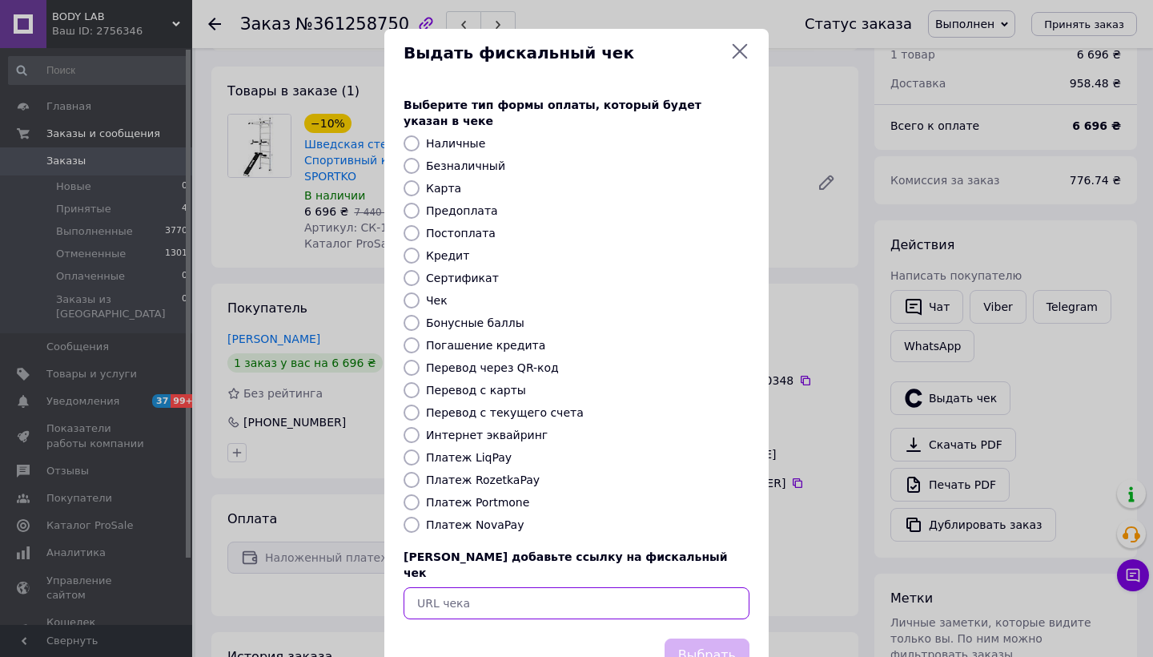
click at [506, 587] on input "text" at bounding box center [577, 603] width 346 height 32
paste input "[URL][DOMAIN_NAME]"
type input "[URL][DOMAIN_NAME]"
click at [708, 638] on button "Выбрать" at bounding box center [707, 655] width 85 height 34
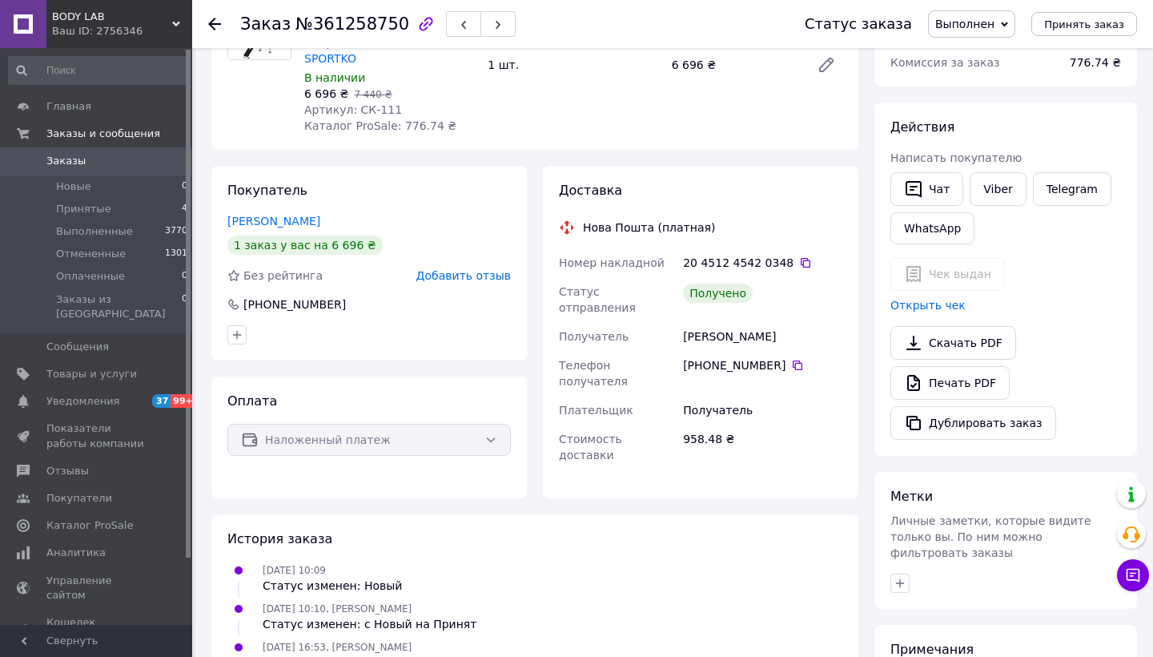
scroll to position [187, 0]
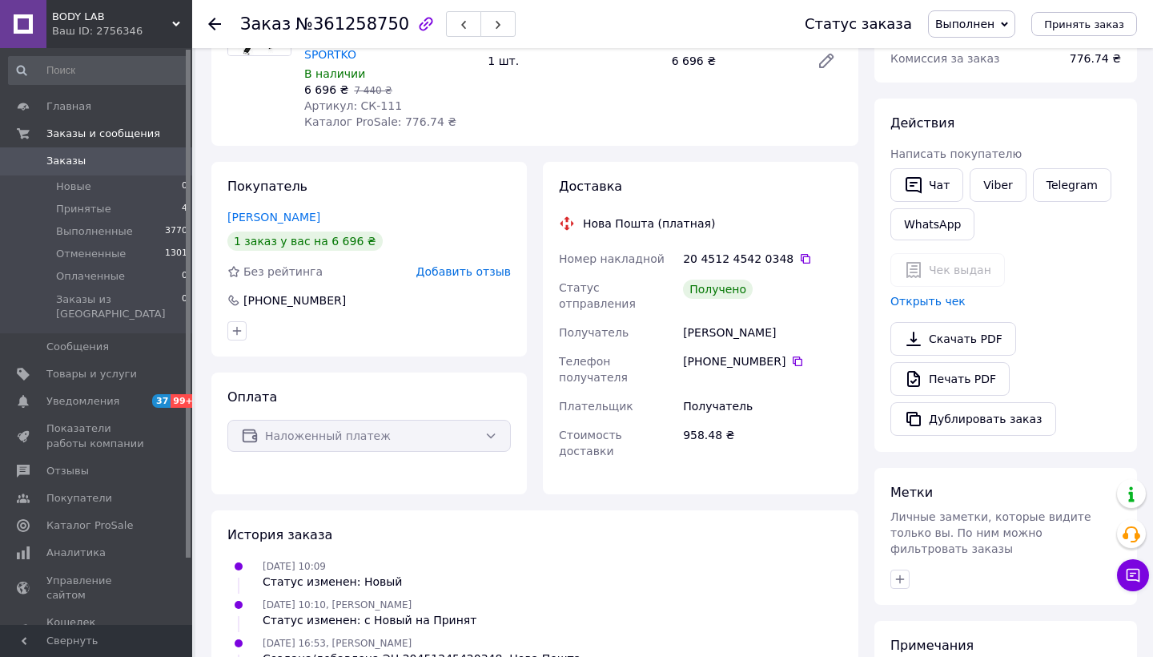
click at [215, 26] on icon at bounding box center [214, 24] width 13 height 13
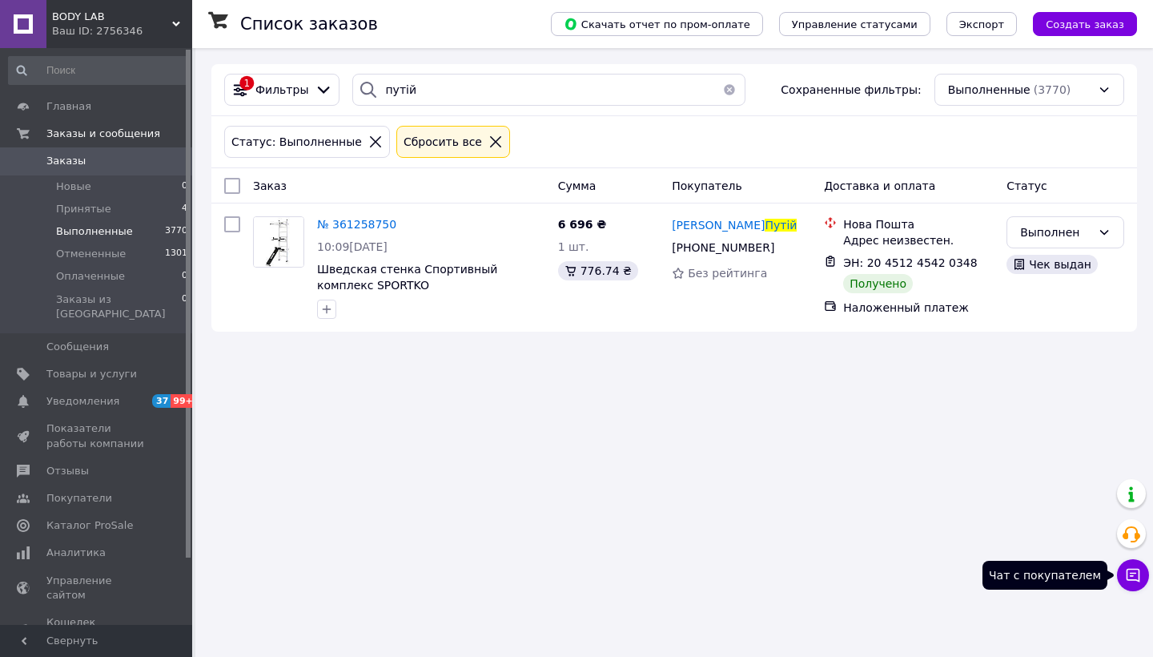
click at [1136, 578] on icon at bounding box center [1133, 575] width 16 height 16
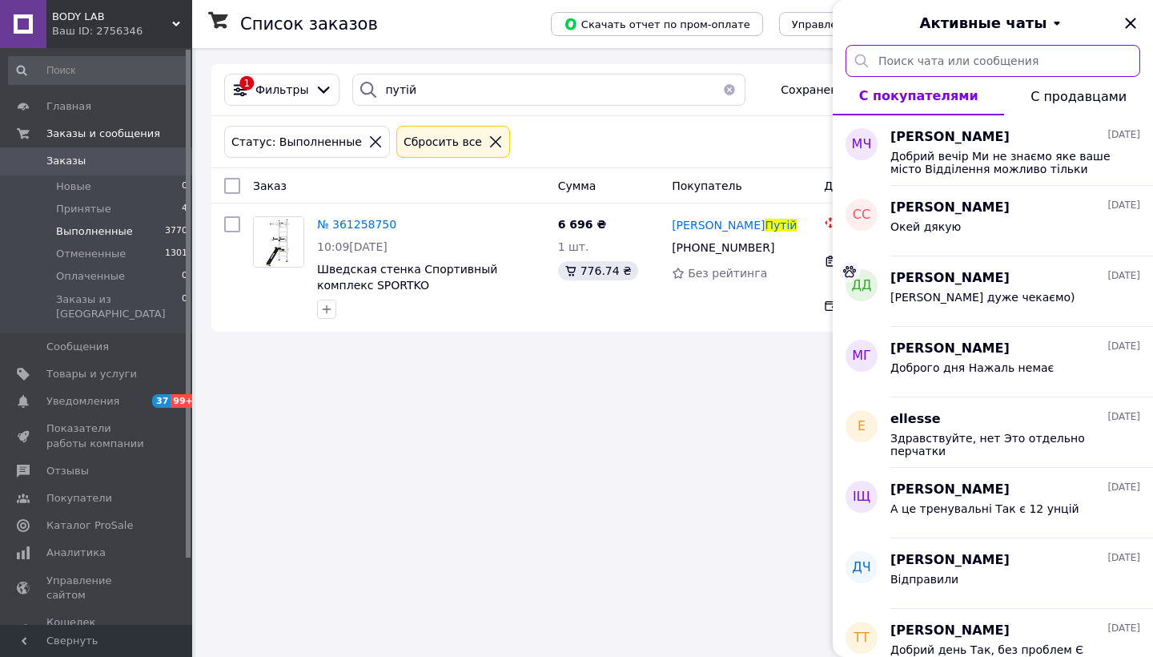
click at [988, 64] on input "text" at bounding box center [993, 61] width 295 height 32
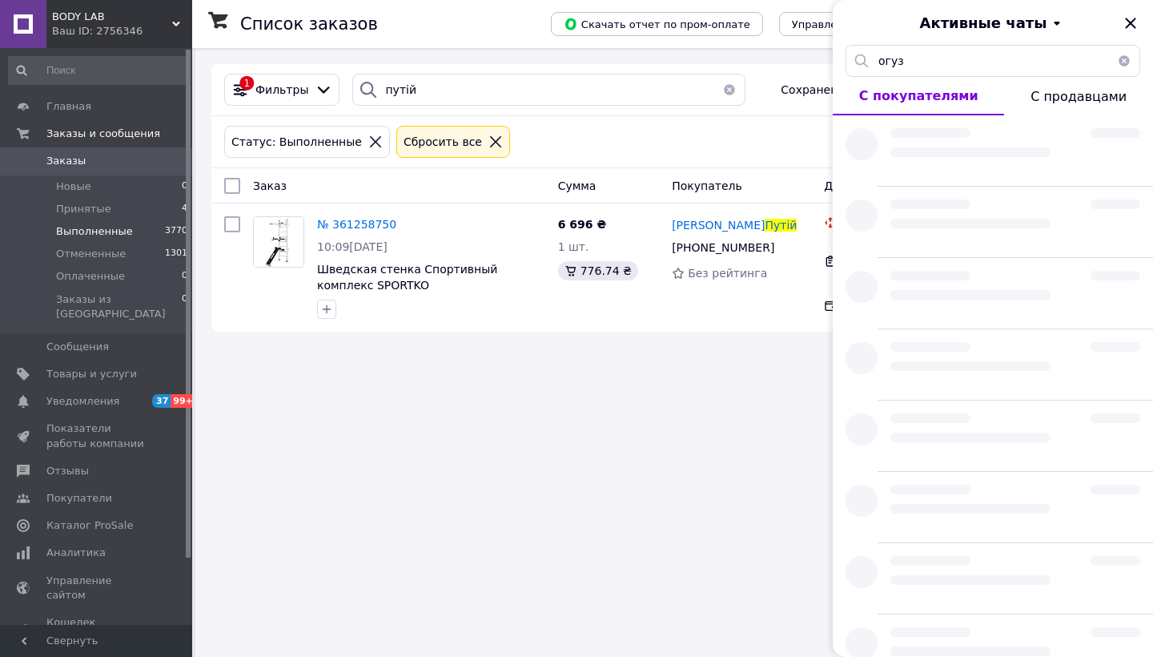
click at [1126, 56] on button "button" at bounding box center [1124, 61] width 32 height 32
click at [1125, 57] on button "button" at bounding box center [1124, 61] width 32 height 32
type input "огуз"
click at [1133, 23] on icon "Закрыть" at bounding box center [1130, 23] width 19 height 19
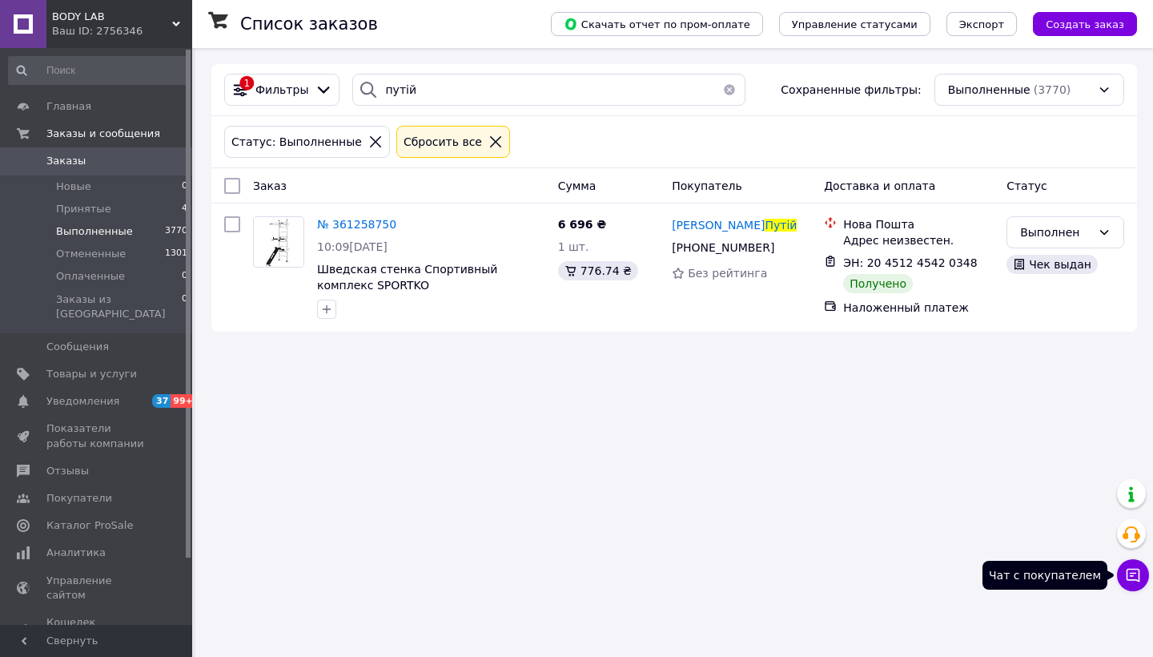
click at [1133, 569] on icon at bounding box center [1134, 576] width 14 height 14
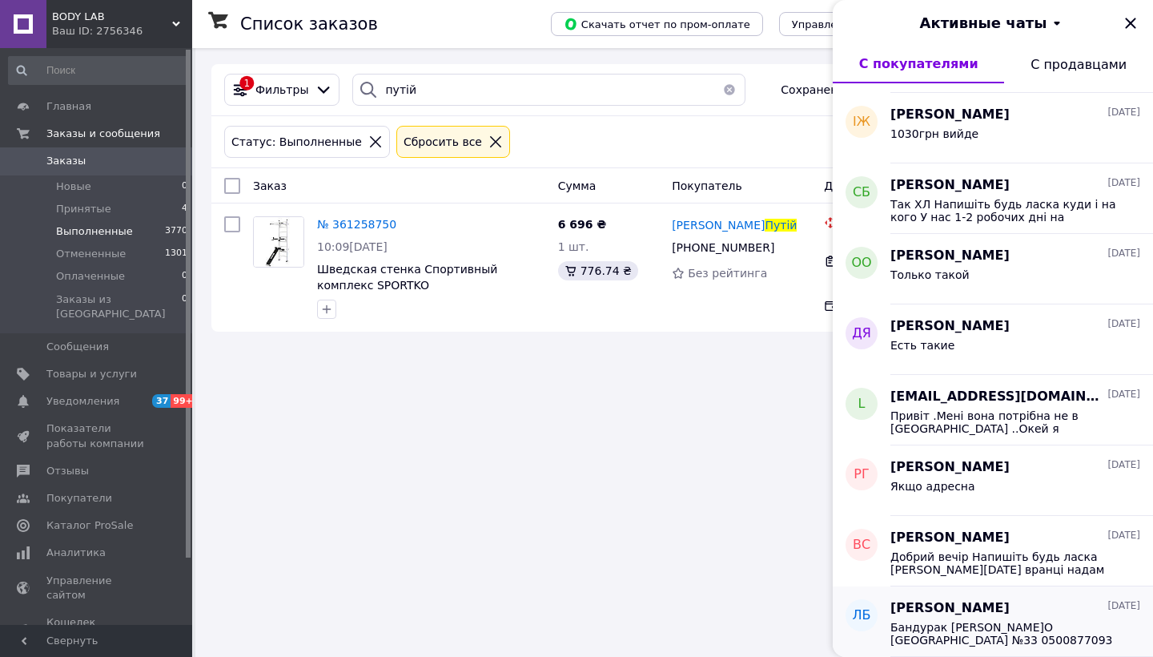
scroll to position [836, 0]
click at [1129, 24] on icon "Закрыть" at bounding box center [1130, 23] width 10 height 10
